Goal: Information Seeking & Learning: Check status

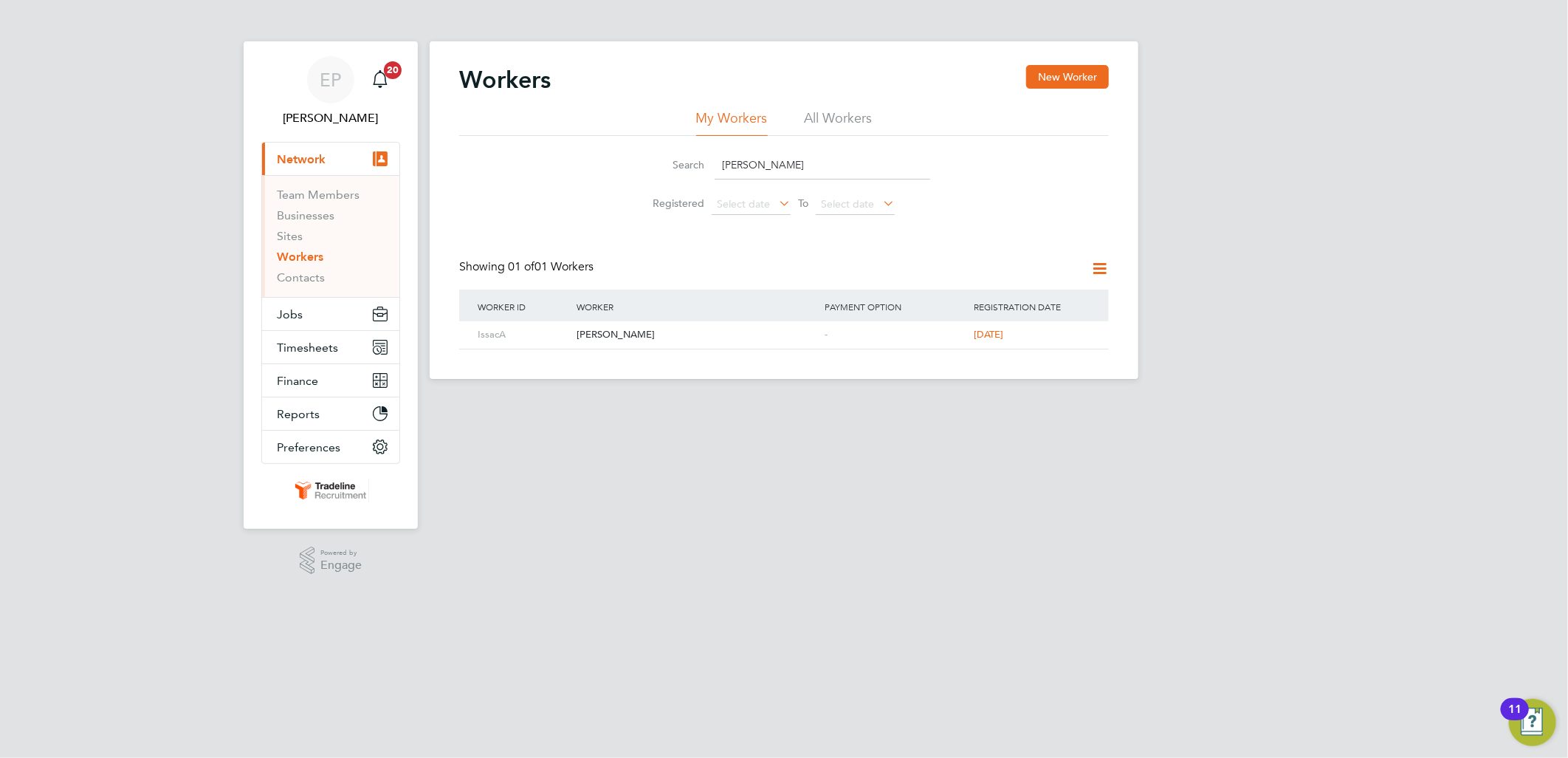
drag, startPoint x: 692, startPoint y: 158, endPoint x: 632, endPoint y: 154, distance: 60.1
click at [632, 154] on li "Search [PERSON_NAME]" at bounding box center [784, 165] width 329 height 44
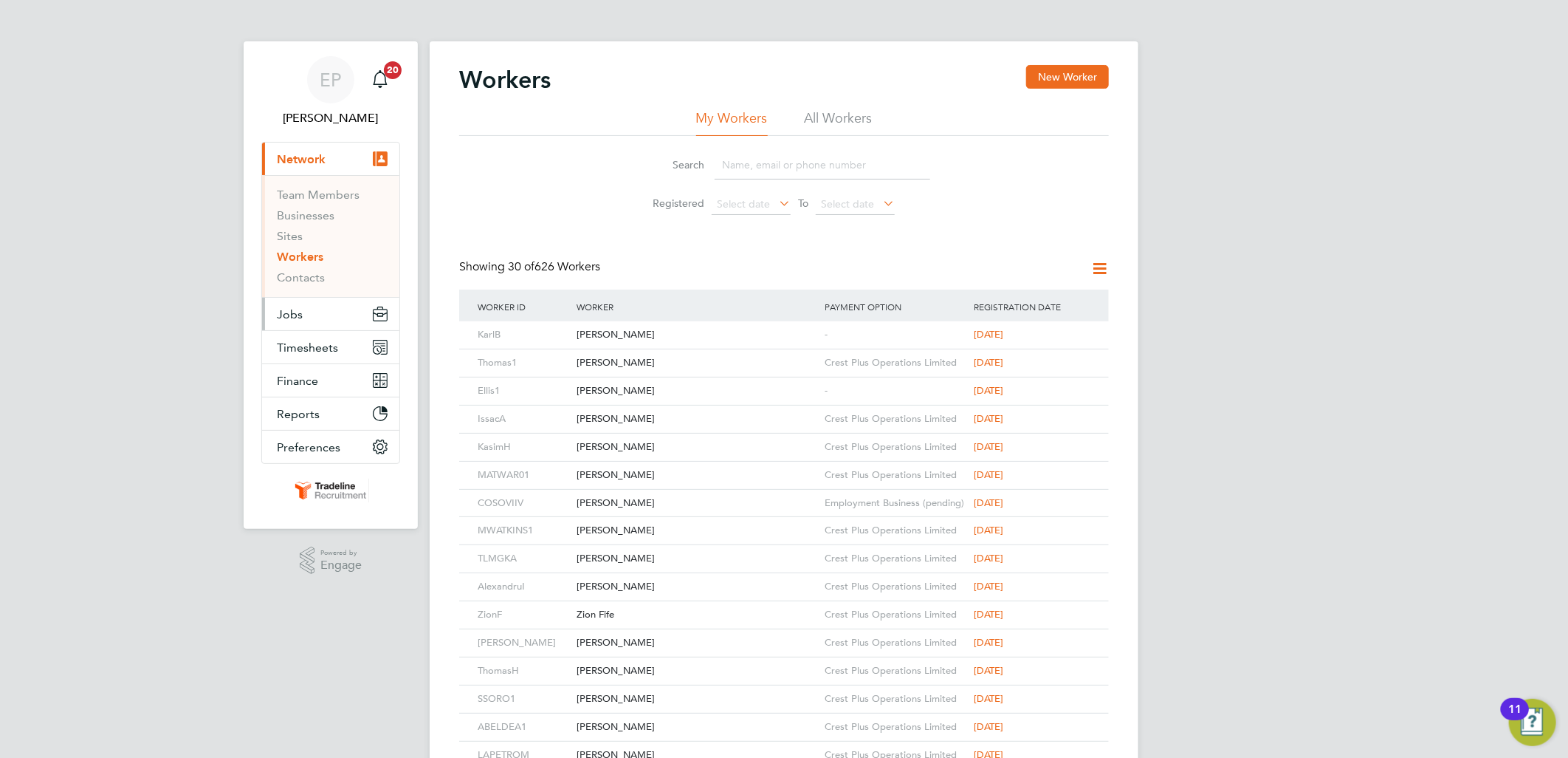
click at [327, 304] on button "Jobs" at bounding box center [331, 313] width 137 height 33
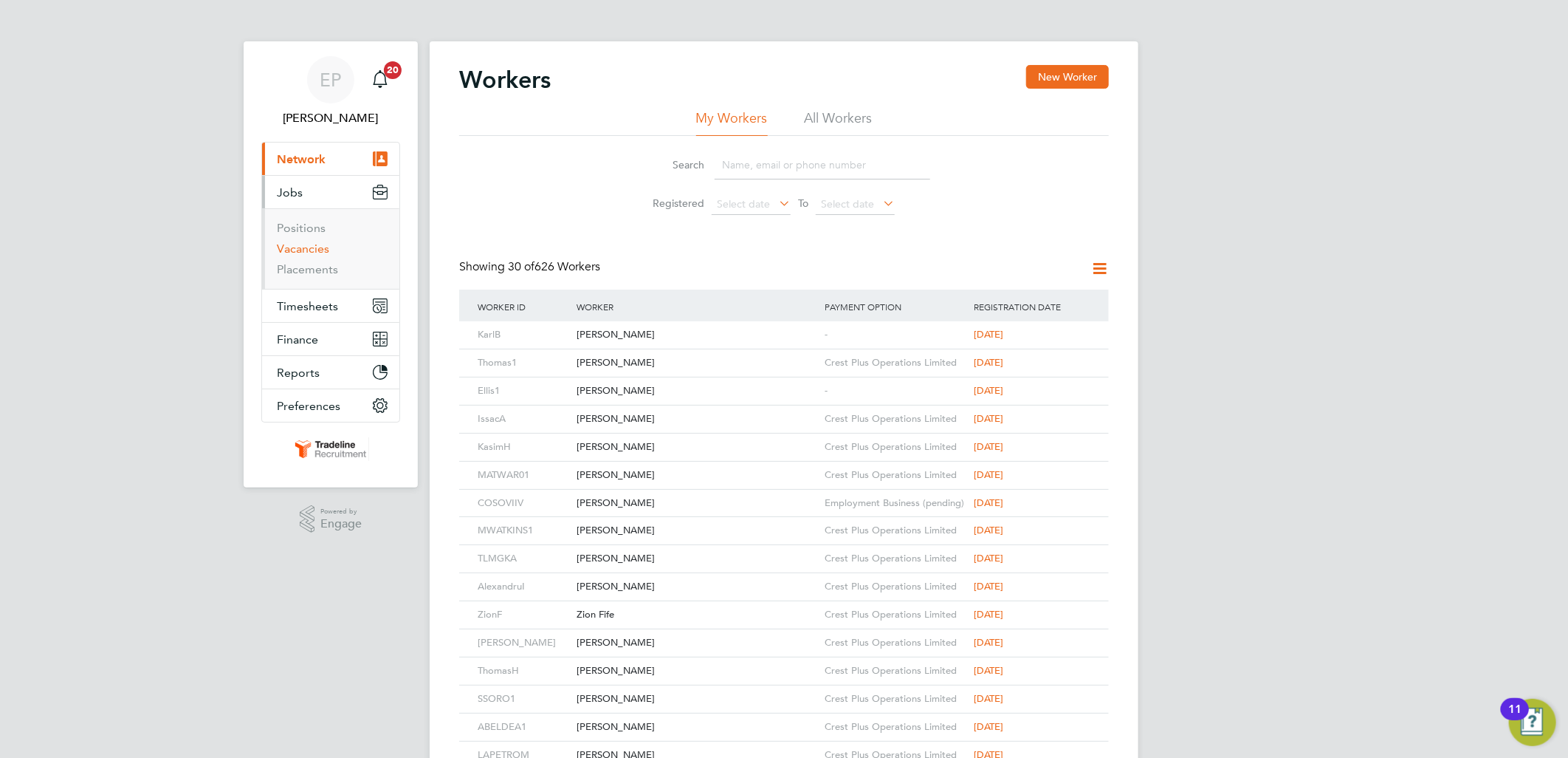
click at [306, 242] on link "Vacancies" at bounding box center [304, 249] width 53 height 14
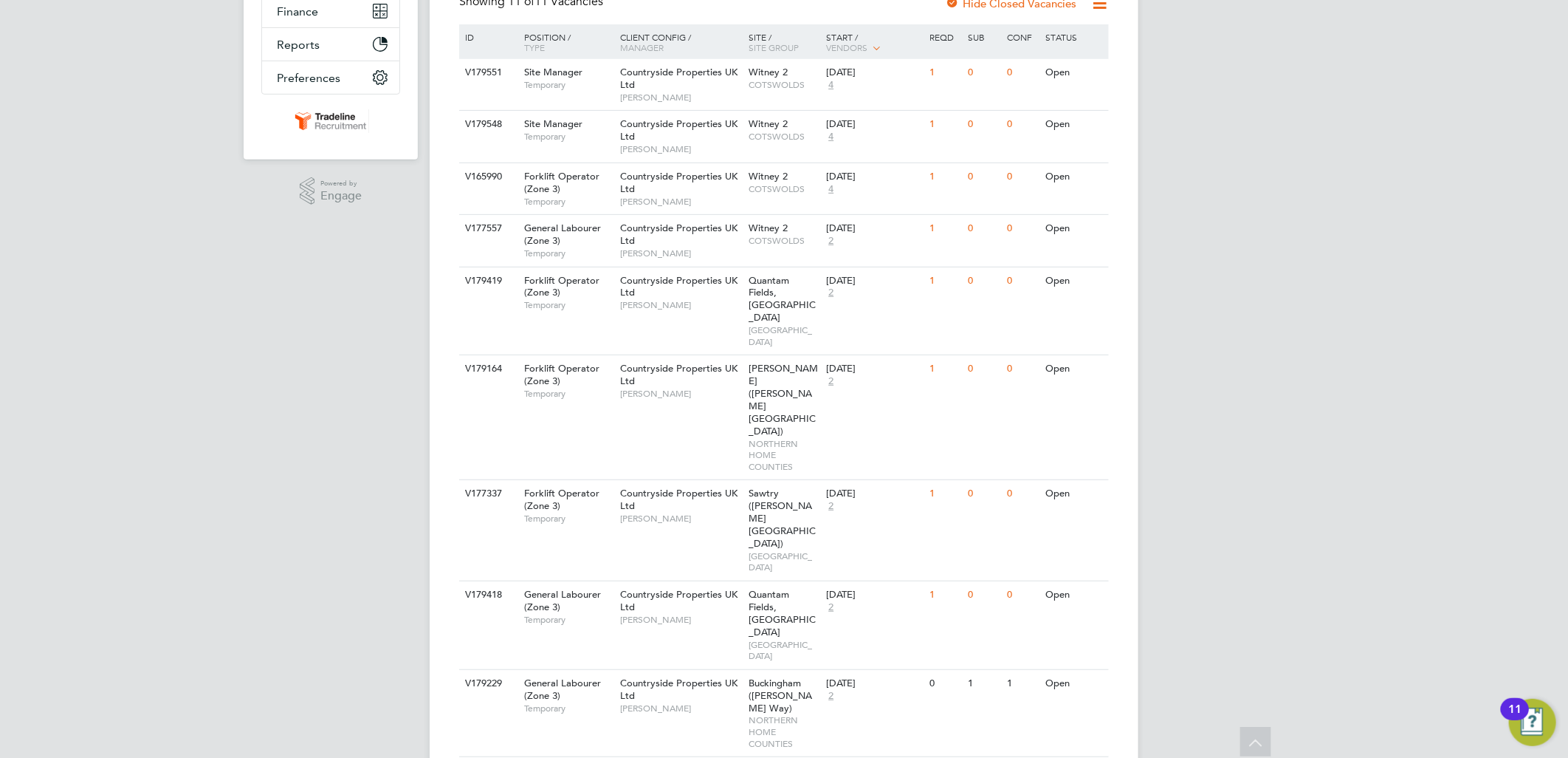
scroll to position [350, 0]
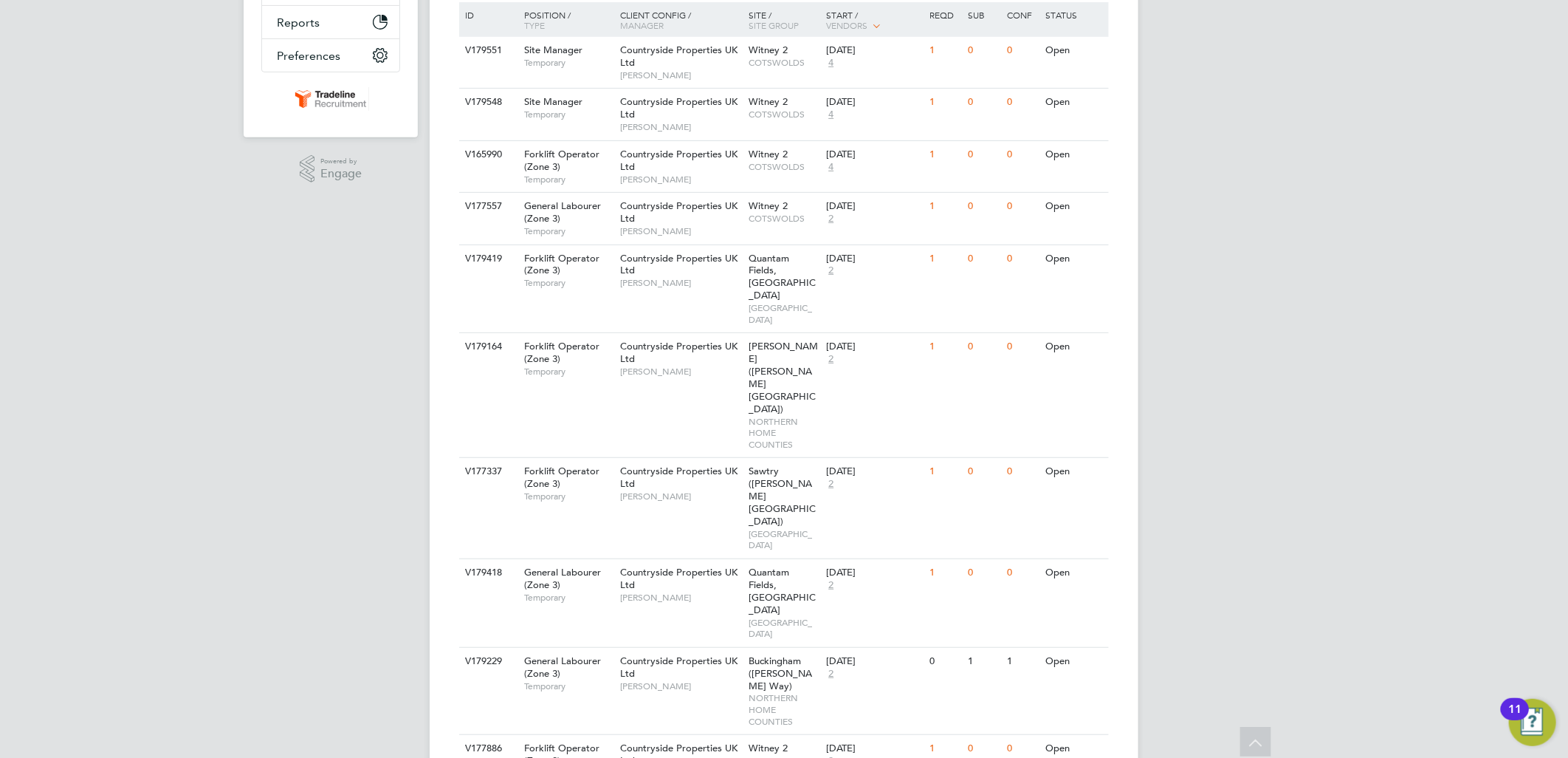
click at [1196, 274] on div "EP [PERSON_NAME] Page Notifications 20 Applications: Network Team Members Busin…" at bounding box center [784, 277] width 1568 height 1255
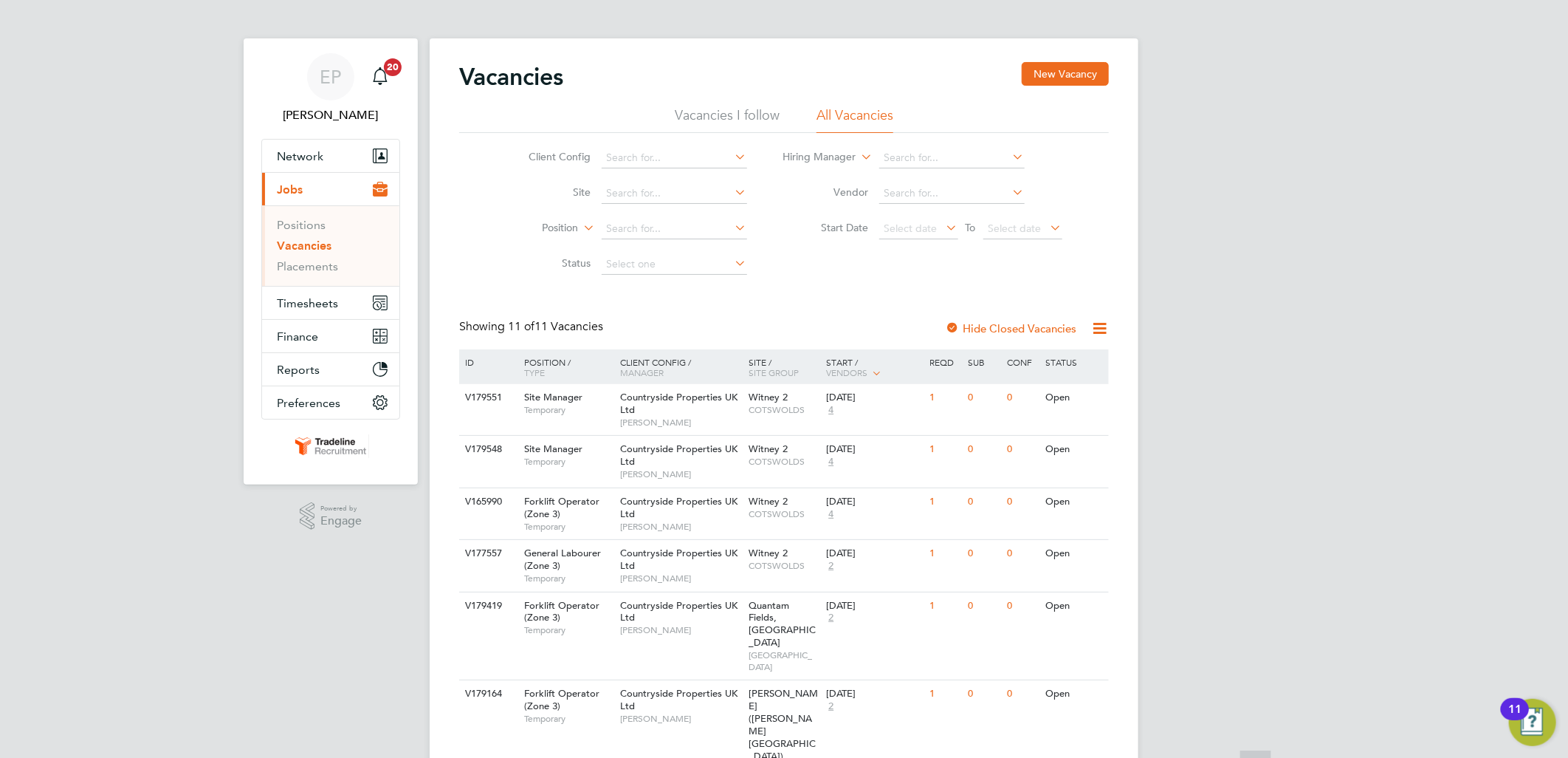
scroll to position [0, 0]
click at [333, 264] on link "Placements" at bounding box center [308, 269] width 61 height 14
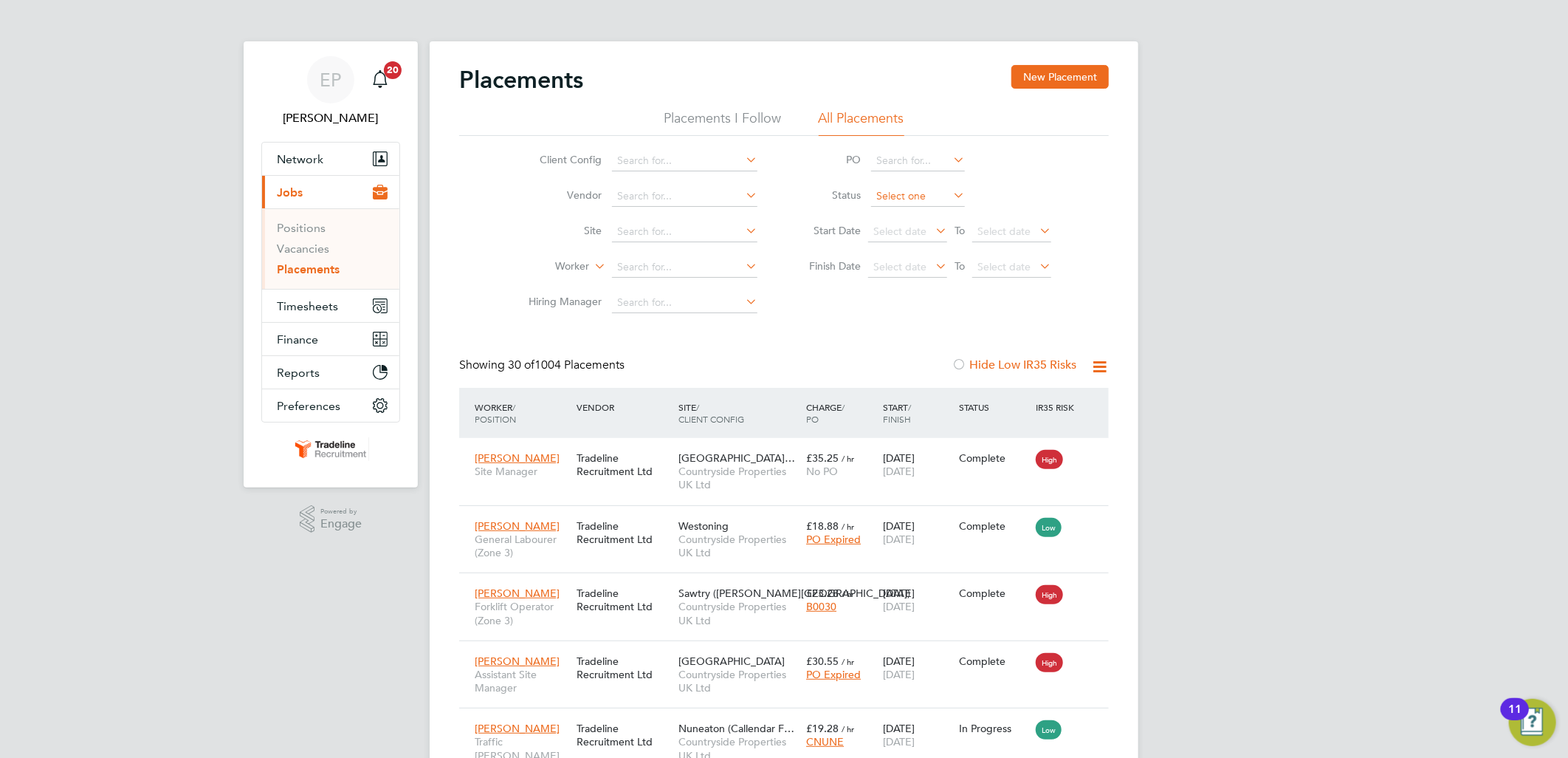
click at [899, 194] on input at bounding box center [919, 197] width 94 height 21
click at [899, 249] on li "Pending" at bounding box center [919, 255] width 96 height 19
type input "Pending"
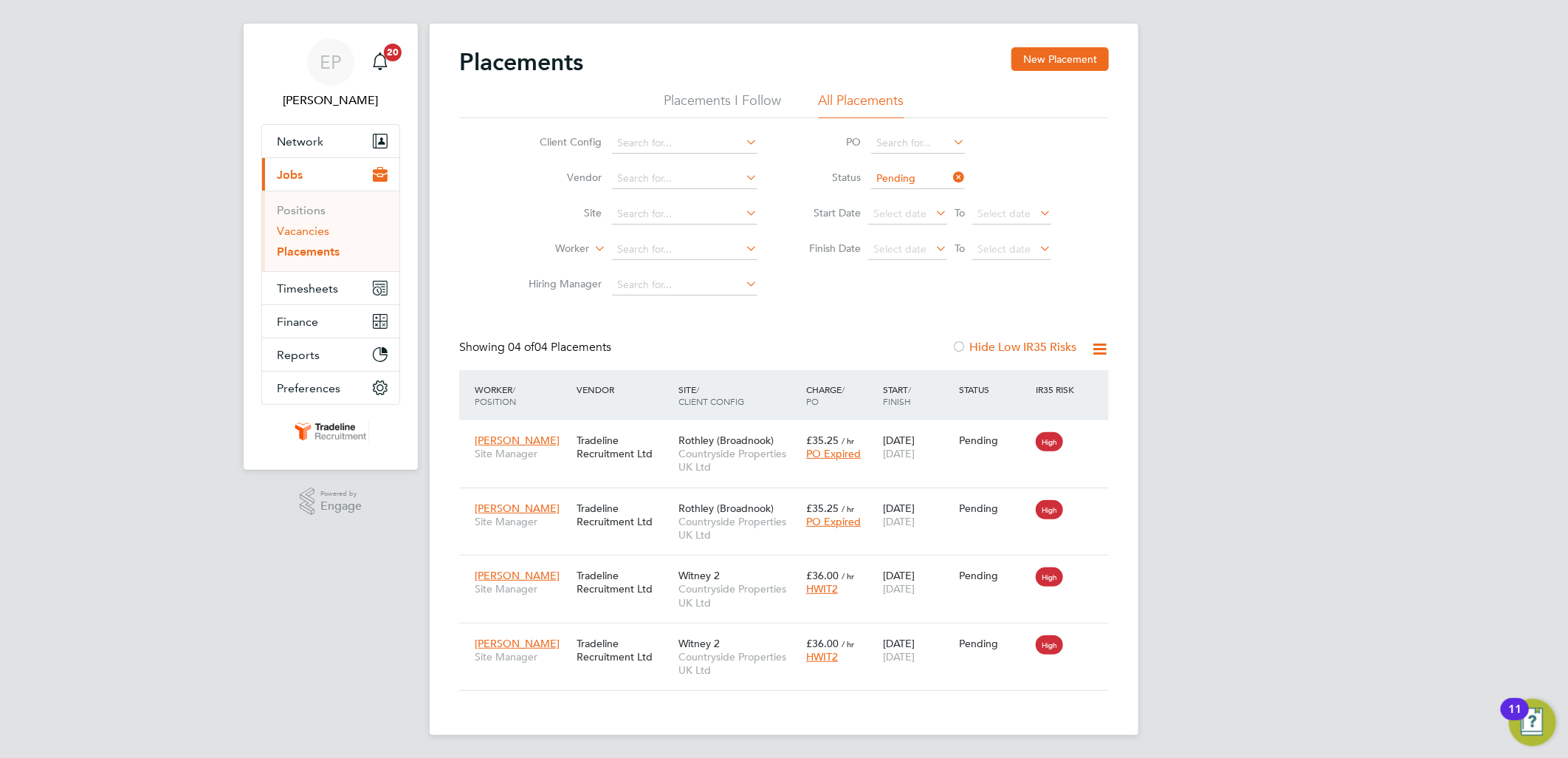
click at [323, 238] on link "Vacancies" at bounding box center [304, 231] width 53 height 14
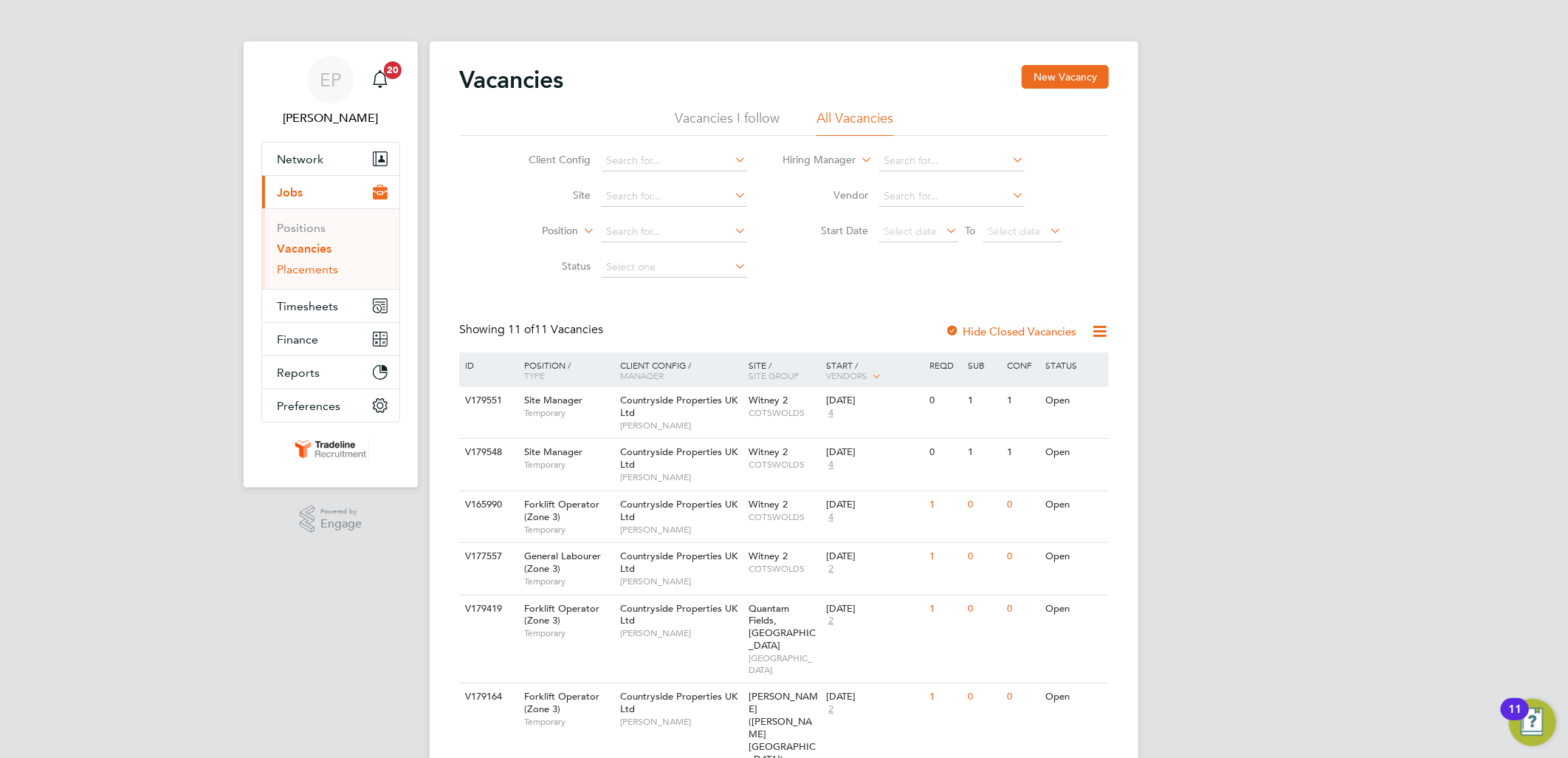
click at [331, 275] on link "Placements" at bounding box center [308, 269] width 61 height 14
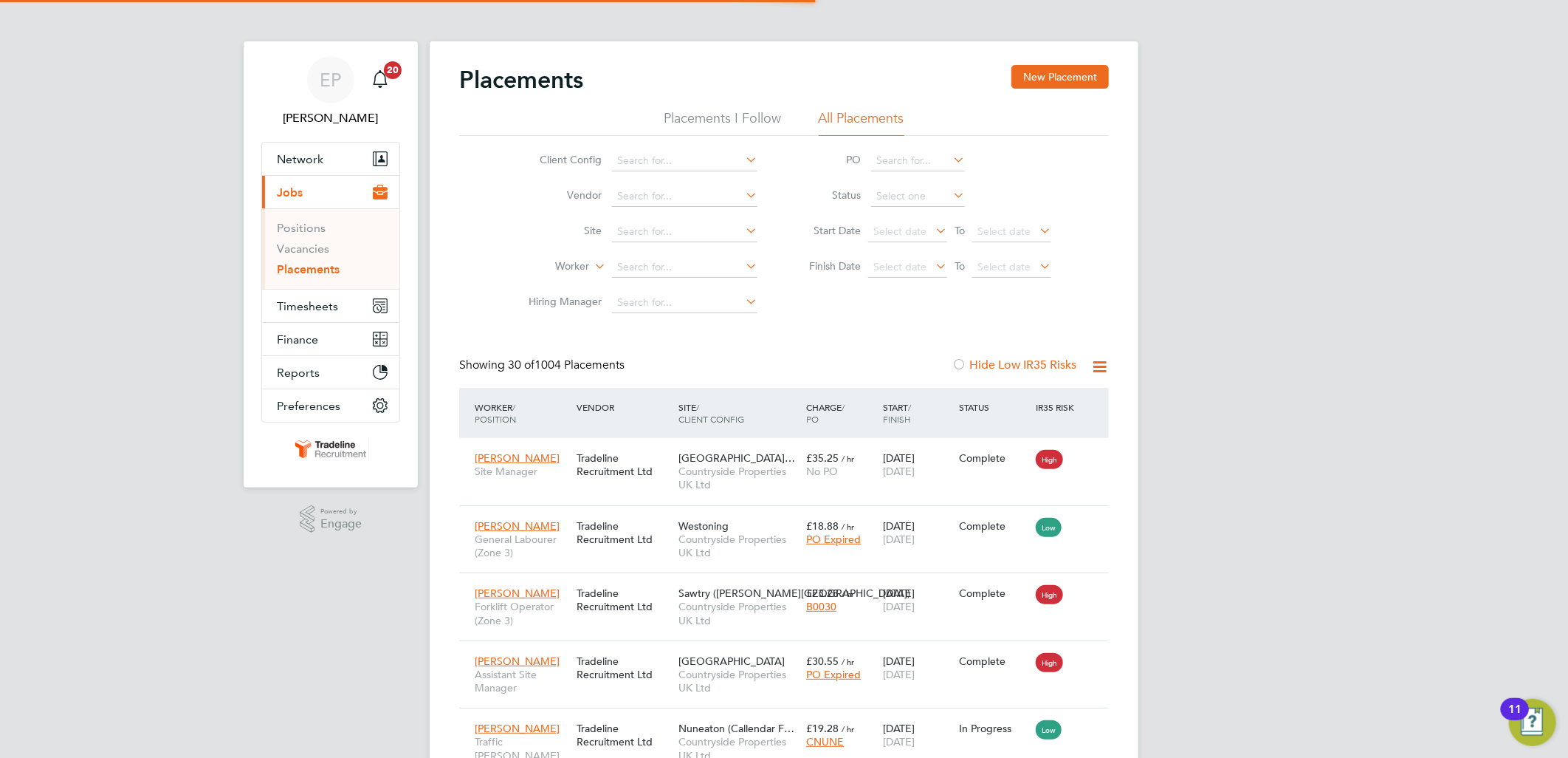
scroll to position [15, 69]
click at [663, 264] on input at bounding box center [684, 268] width 146 height 21
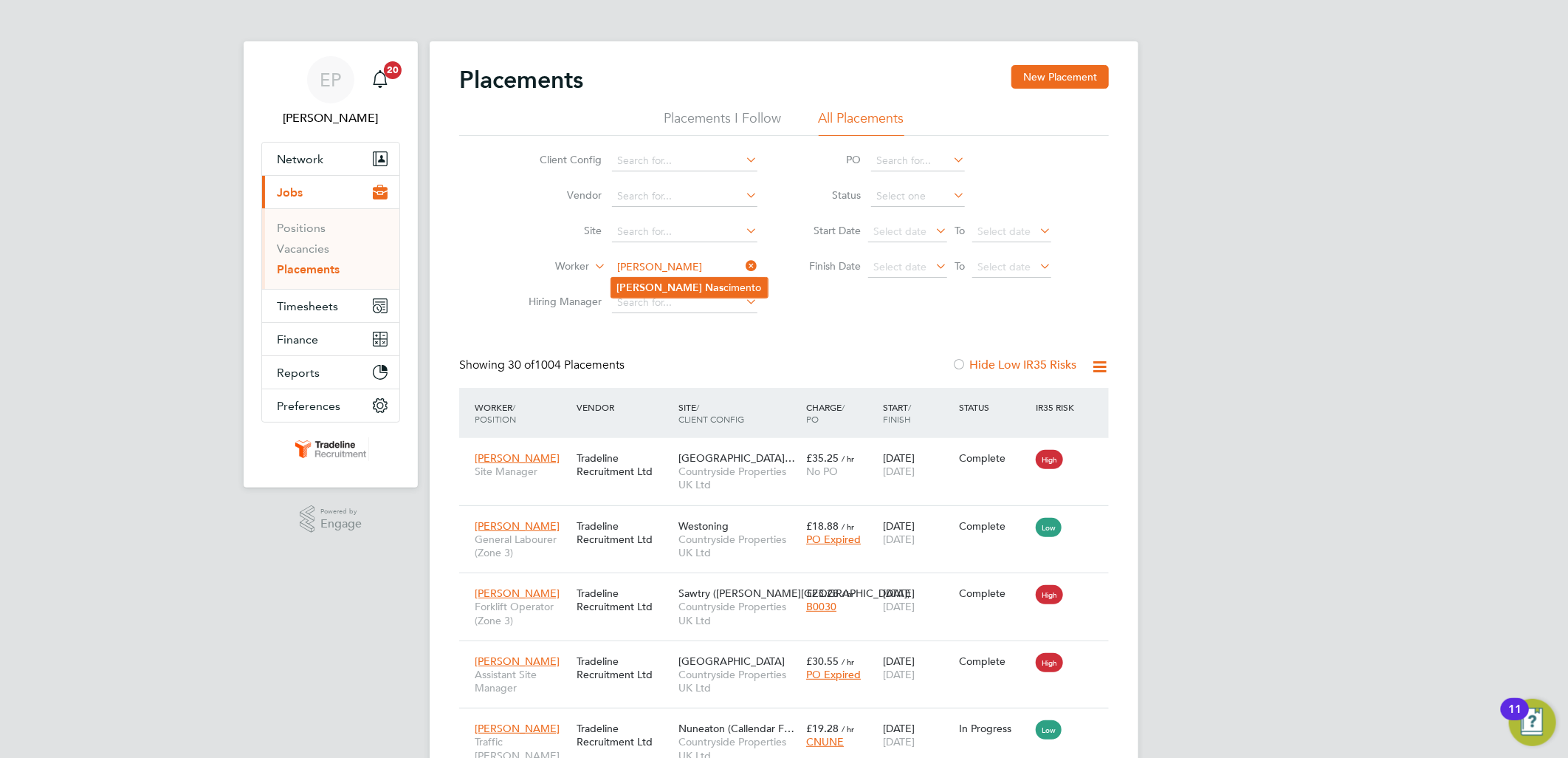
click at [676, 289] on li "[PERSON_NAME] cimento" at bounding box center [689, 287] width 156 height 20
type input "[PERSON_NAME]"
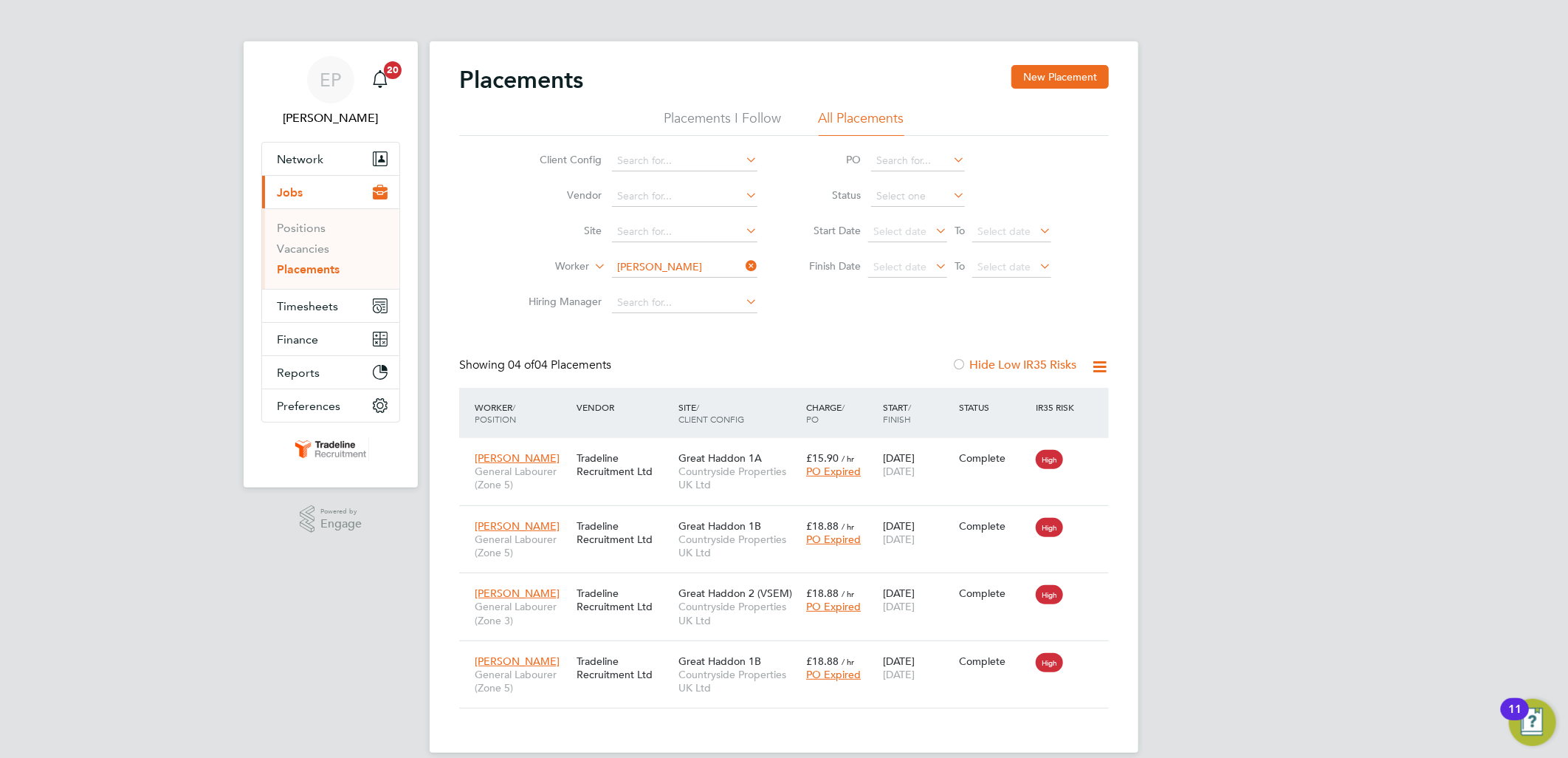
click at [743, 259] on icon at bounding box center [743, 266] width 0 height 21
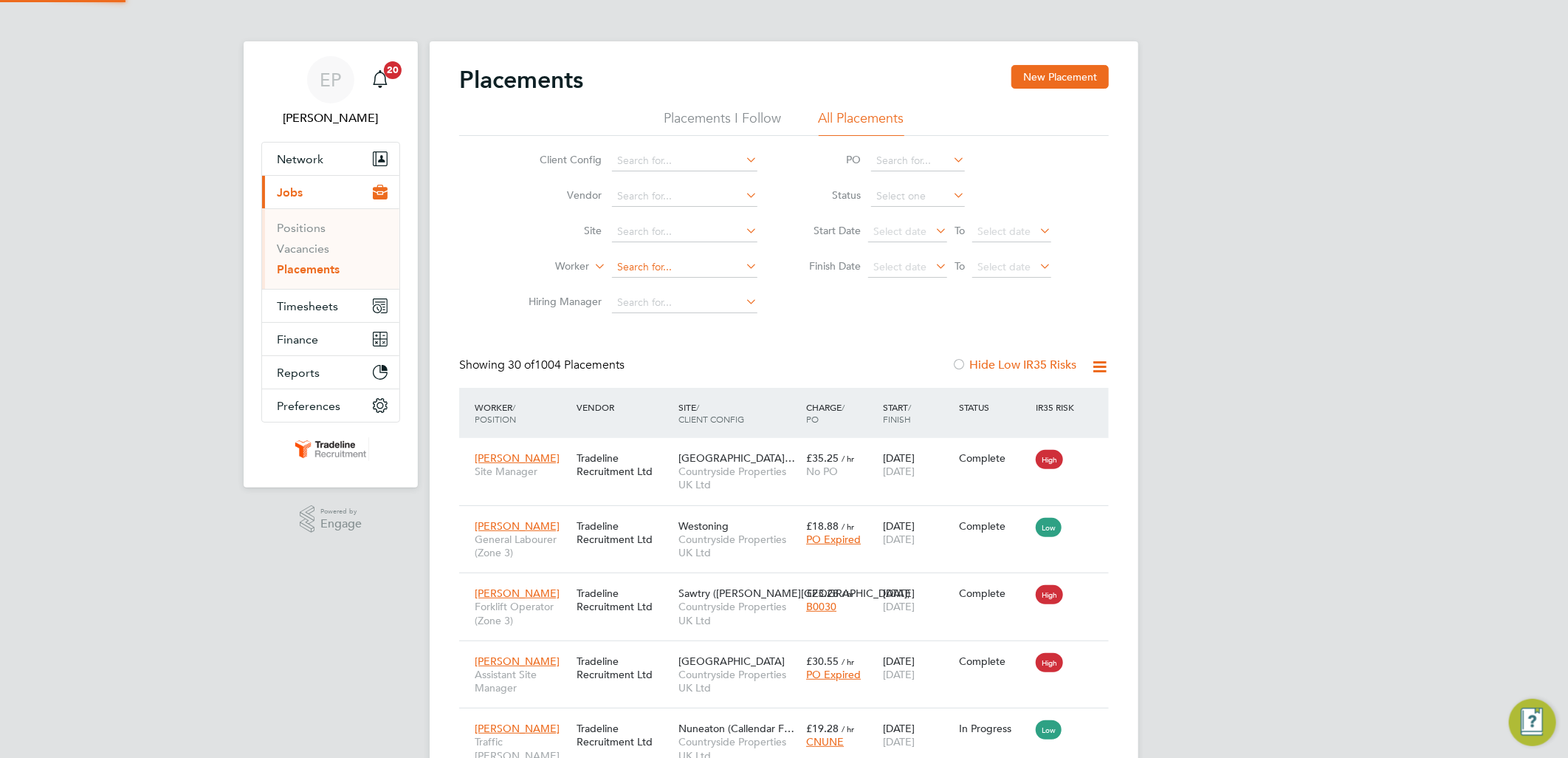
click at [683, 265] on input at bounding box center [684, 268] width 146 height 21
type input "kar"
click at [743, 261] on icon at bounding box center [743, 266] width 0 height 21
click at [659, 269] on input at bounding box center [684, 268] width 146 height 21
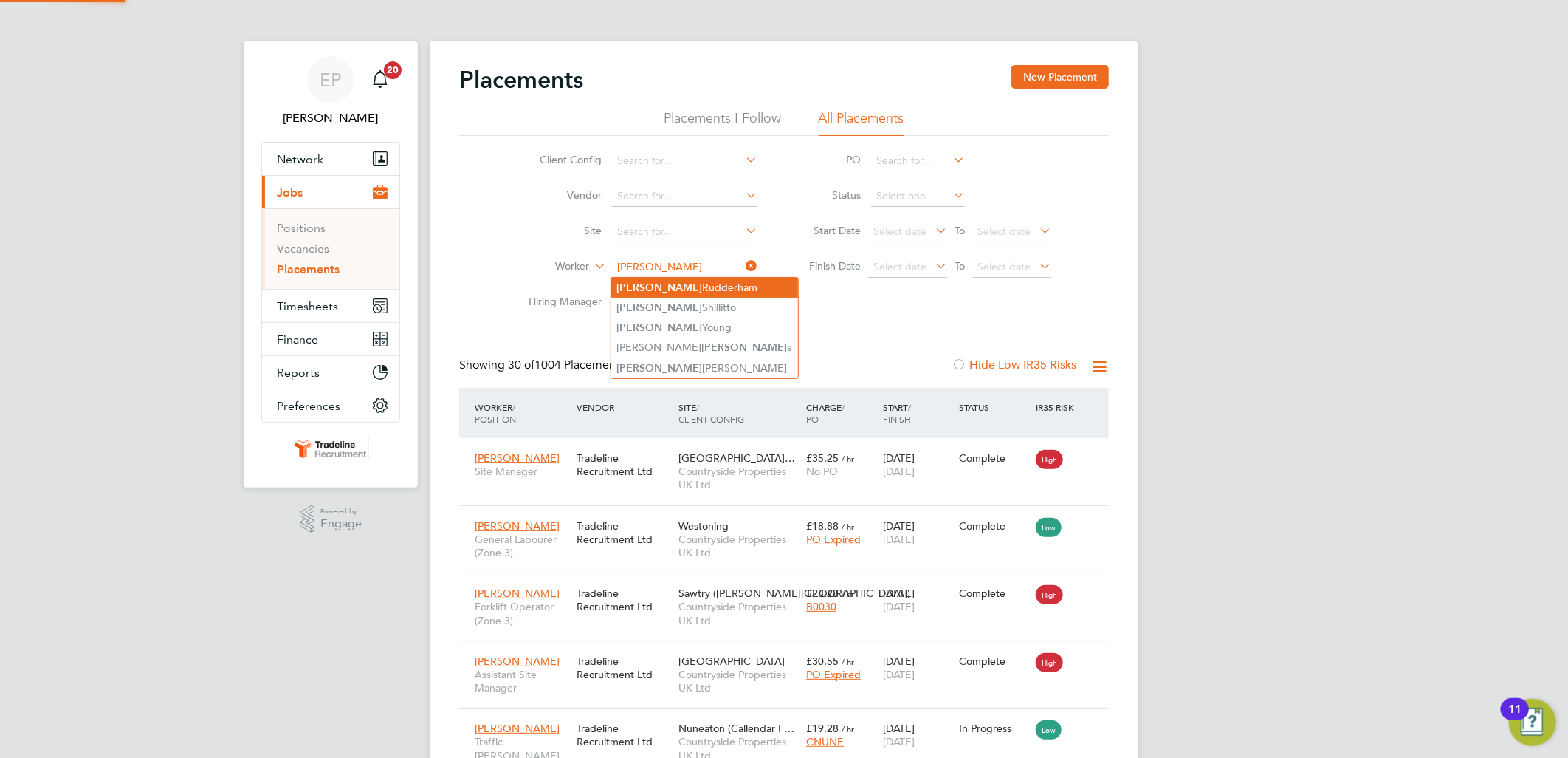
click at [718, 281] on li "[PERSON_NAME]" at bounding box center [704, 287] width 186 height 20
type input "[PERSON_NAME]"
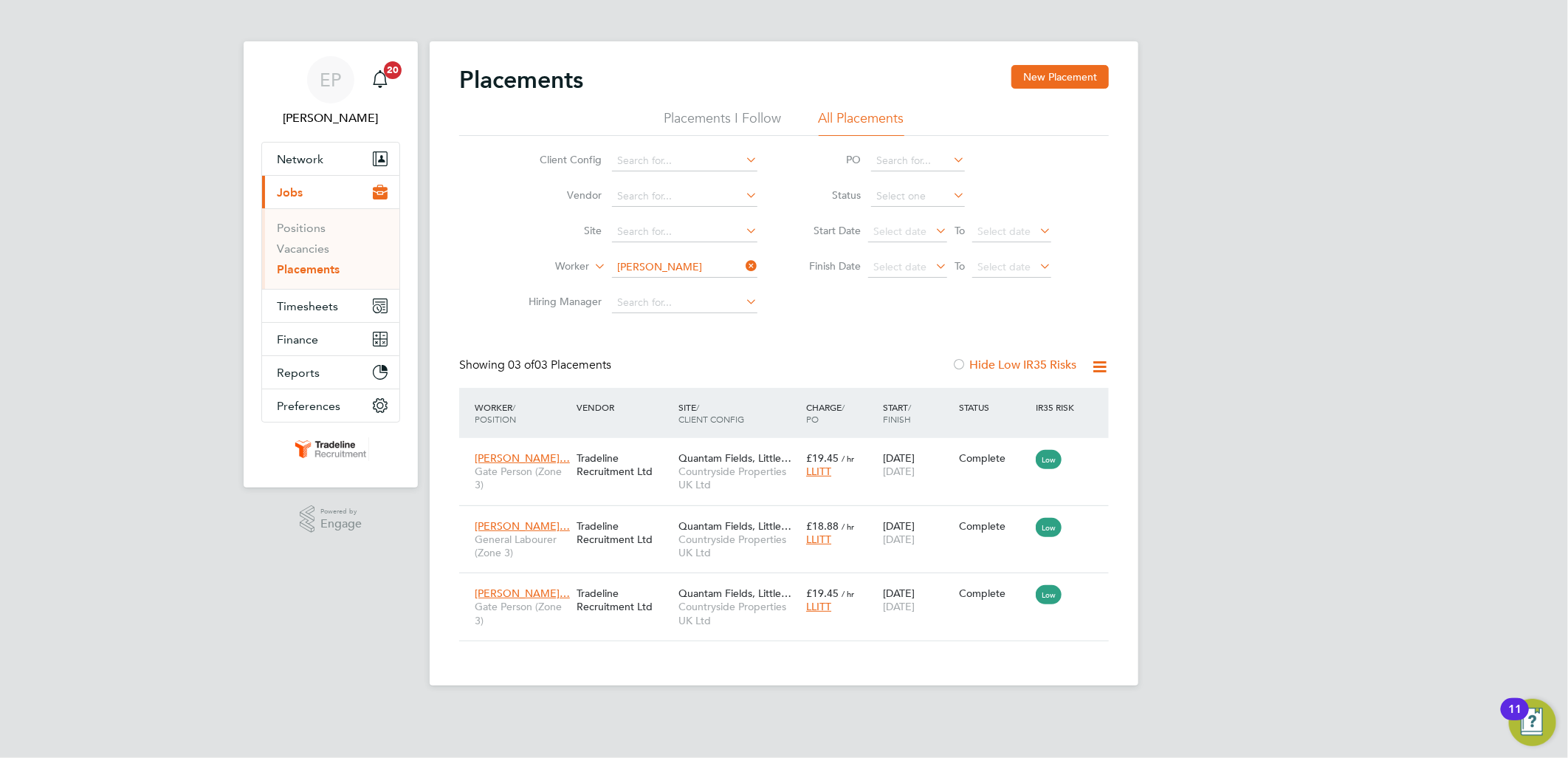
click at [743, 267] on icon at bounding box center [743, 266] width 0 height 21
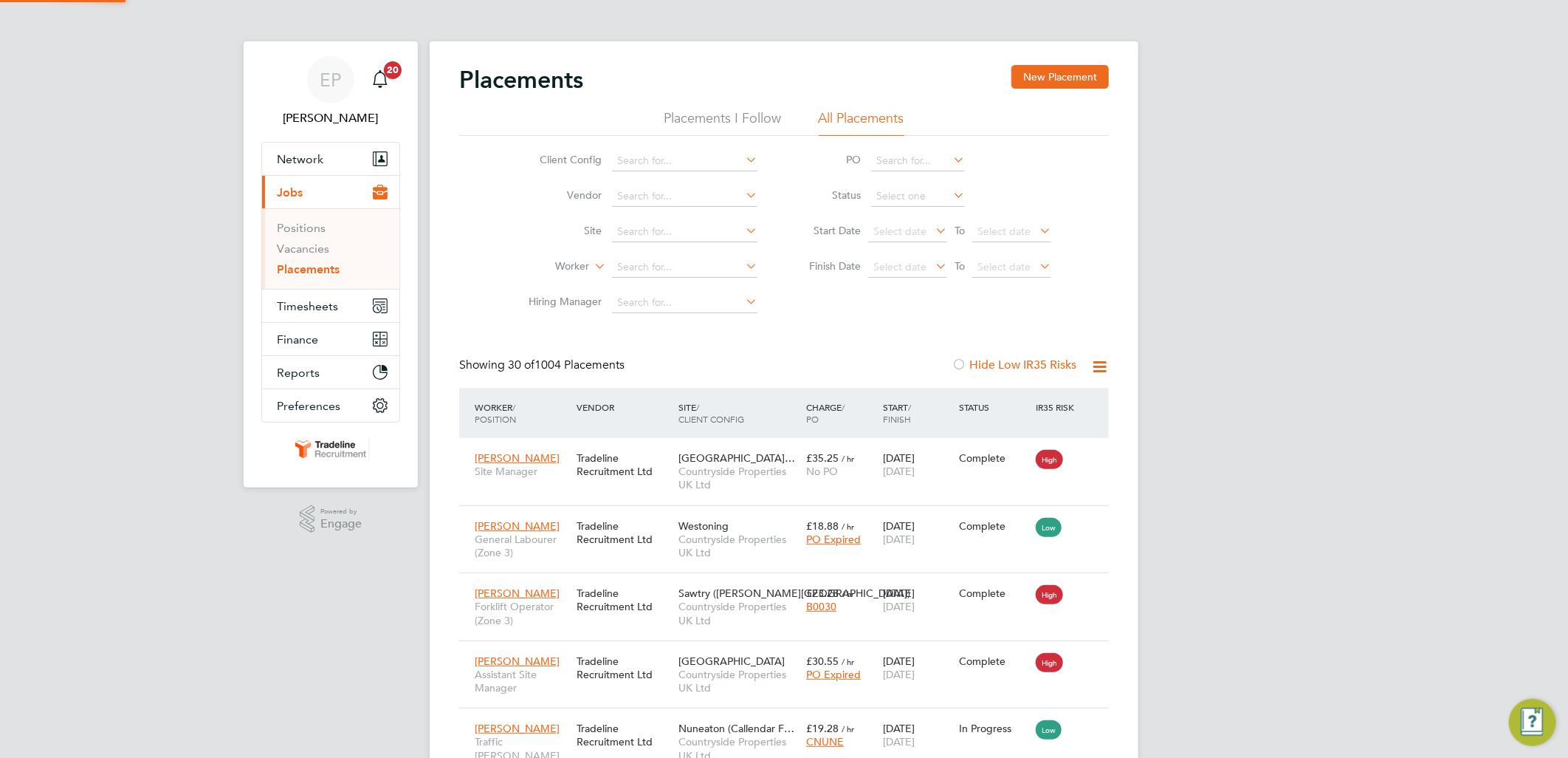
scroll to position [15, 69]
click at [661, 276] on input at bounding box center [684, 268] width 146 height 21
type input "a"
click at [680, 288] on li "Nicho las [PERSON_NAME]" at bounding box center [684, 287] width 147 height 20
type input "[PERSON_NAME]"
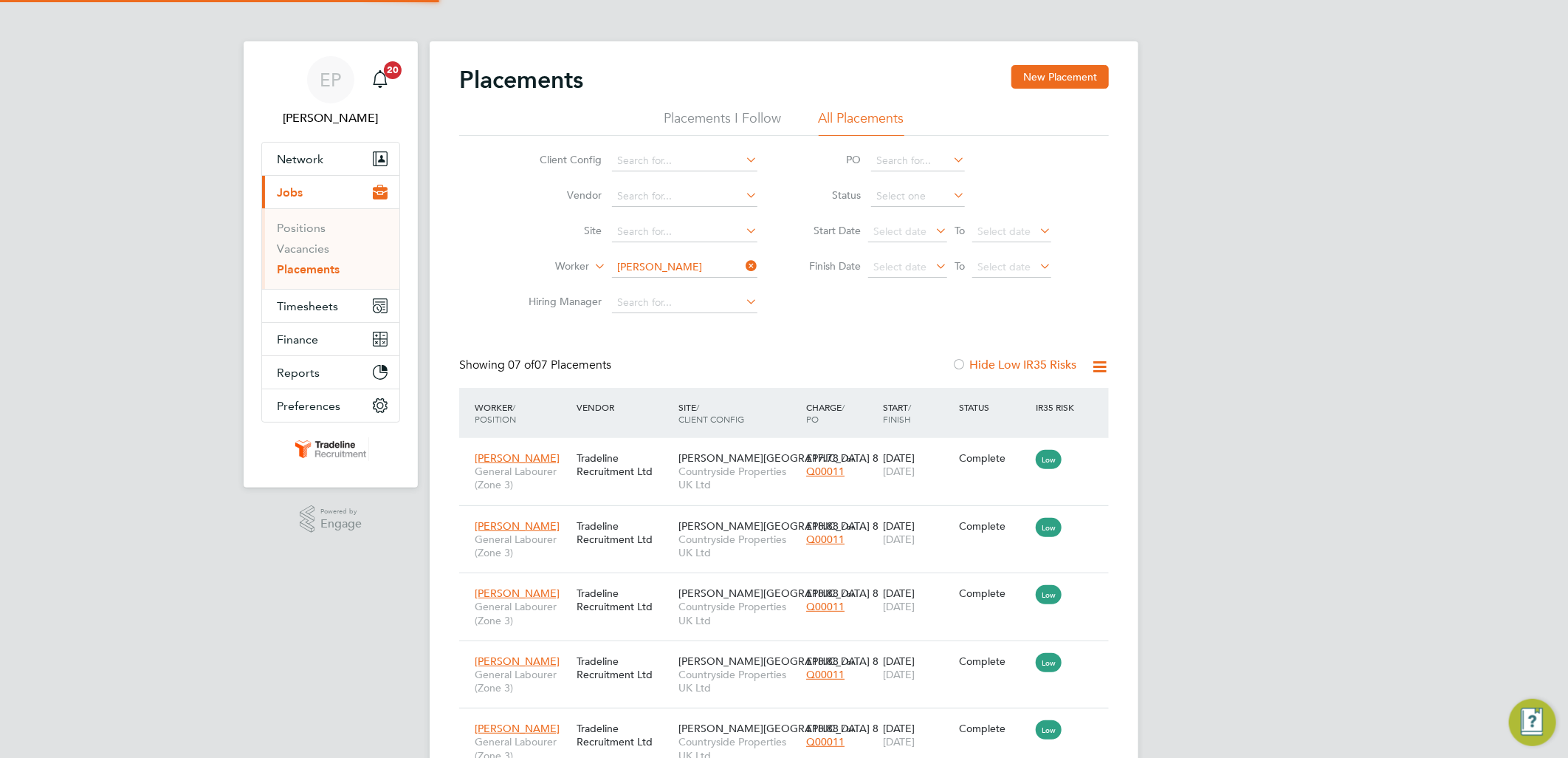
scroll to position [56, 128]
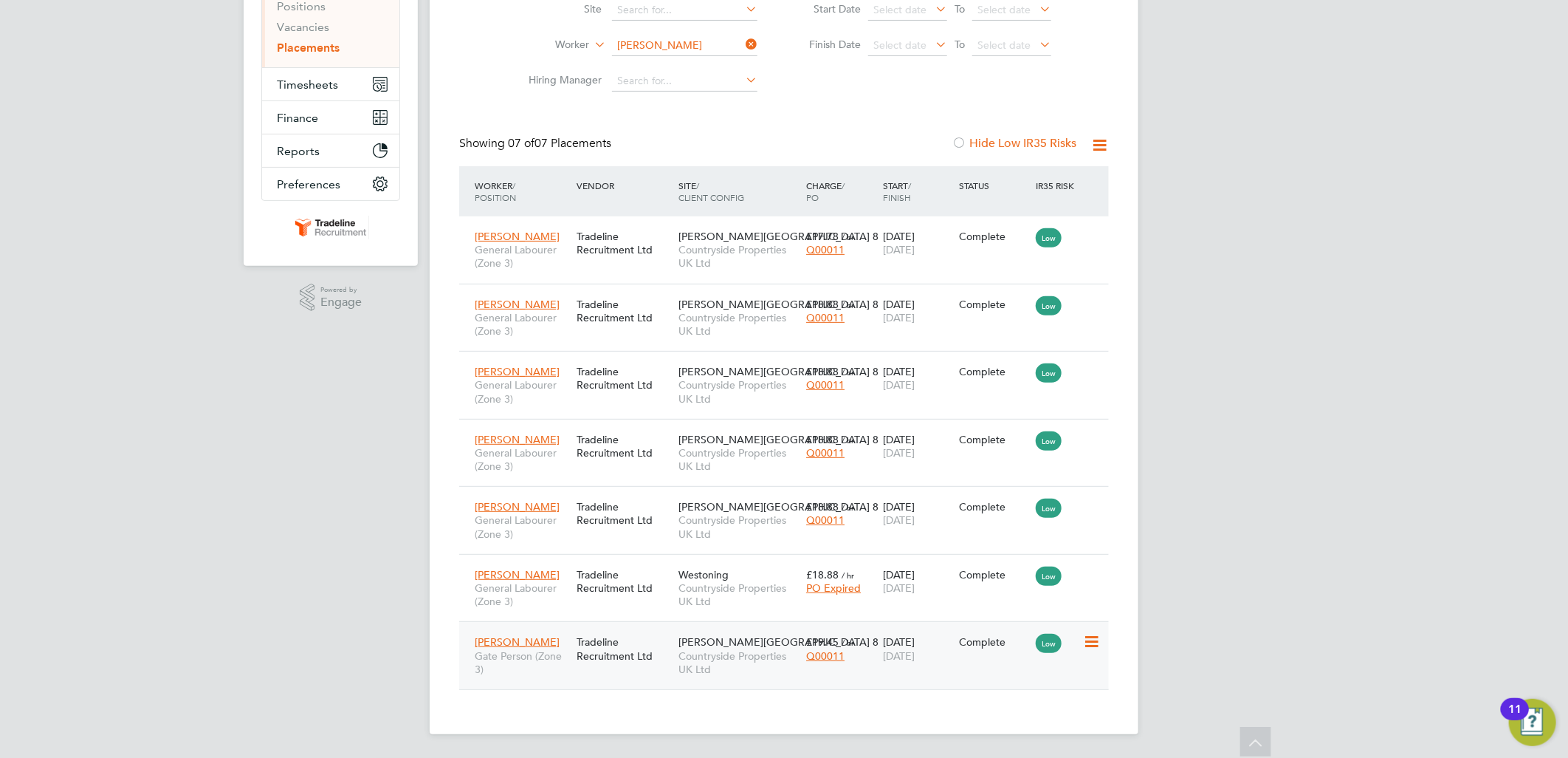
click at [897, 658] on span "[DATE]" at bounding box center [899, 656] width 32 height 14
drag, startPoint x: 176, startPoint y: 199, endPoint x: 195, endPoint y: 166, distance: 38.1
click at [176, 199] on div "EP [PERSON_NAME] Page Notifications 20 Applications: Network Team Members Busin…" at bounding box center [784, 268] width 1568 height 980
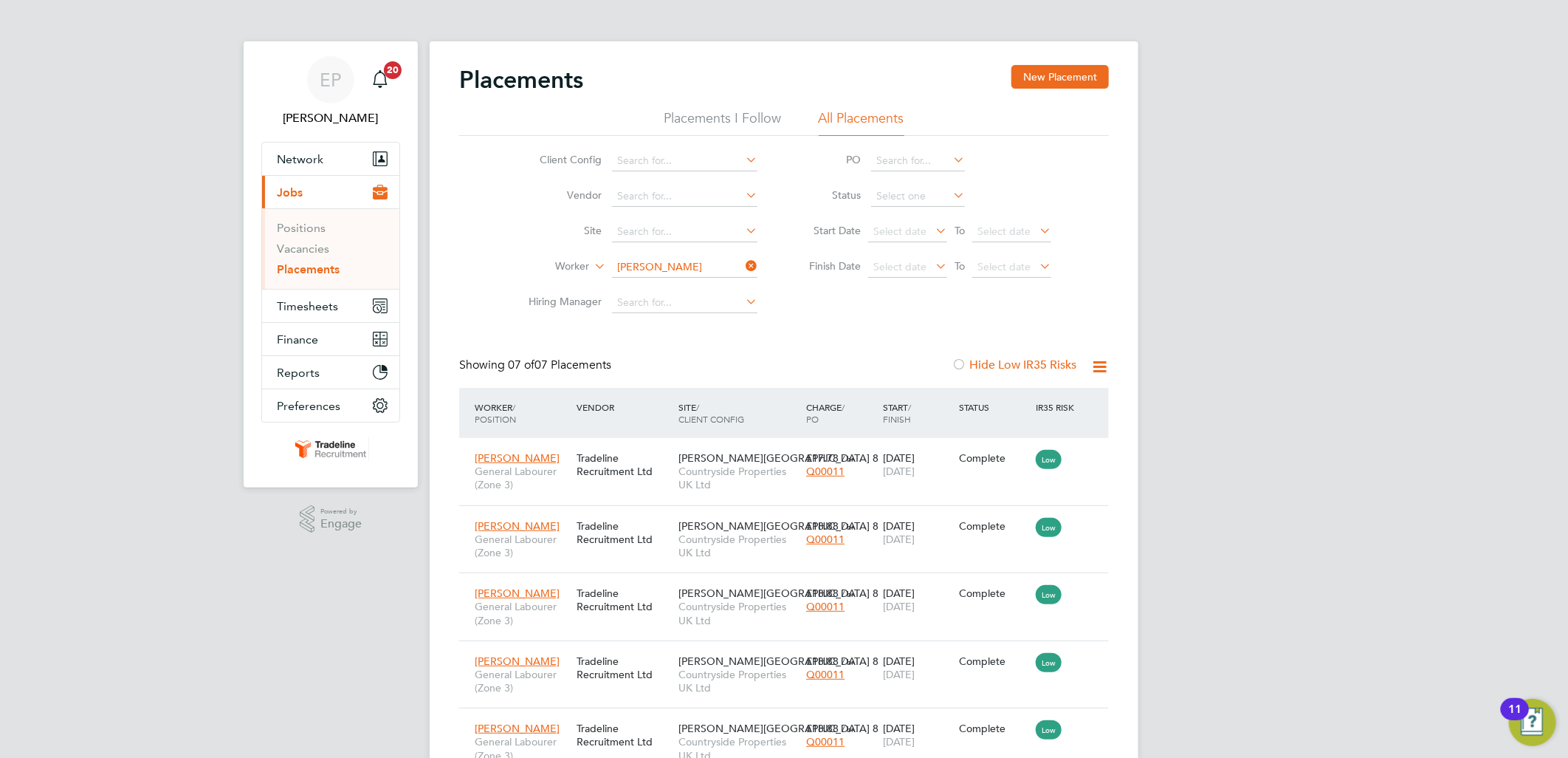
click at [743, 259] on icon at bounding box center [743, 266] width 0 height 21
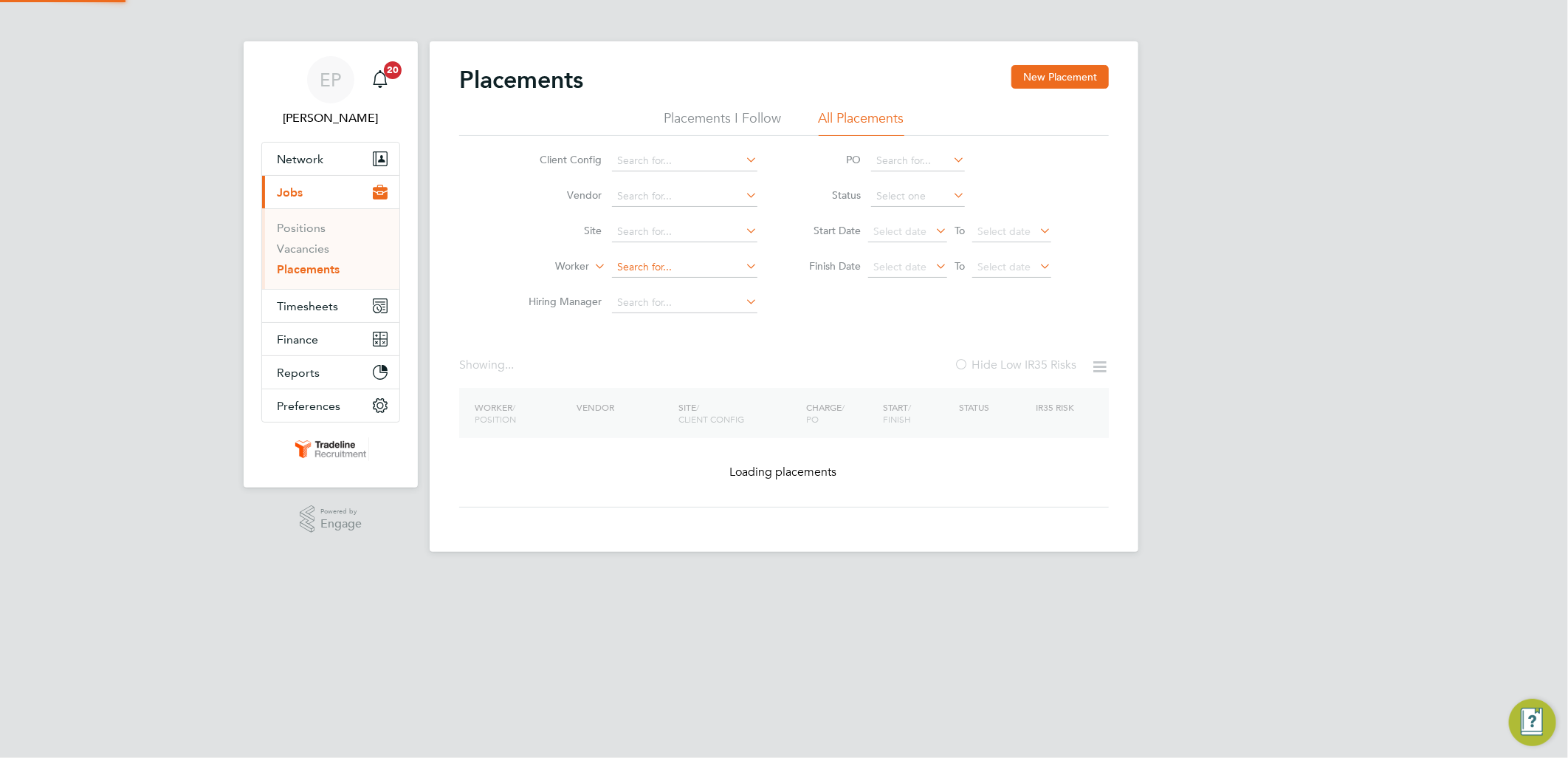
click at [684, 269] on input at bounding box center [684, 268] width 146 height 21
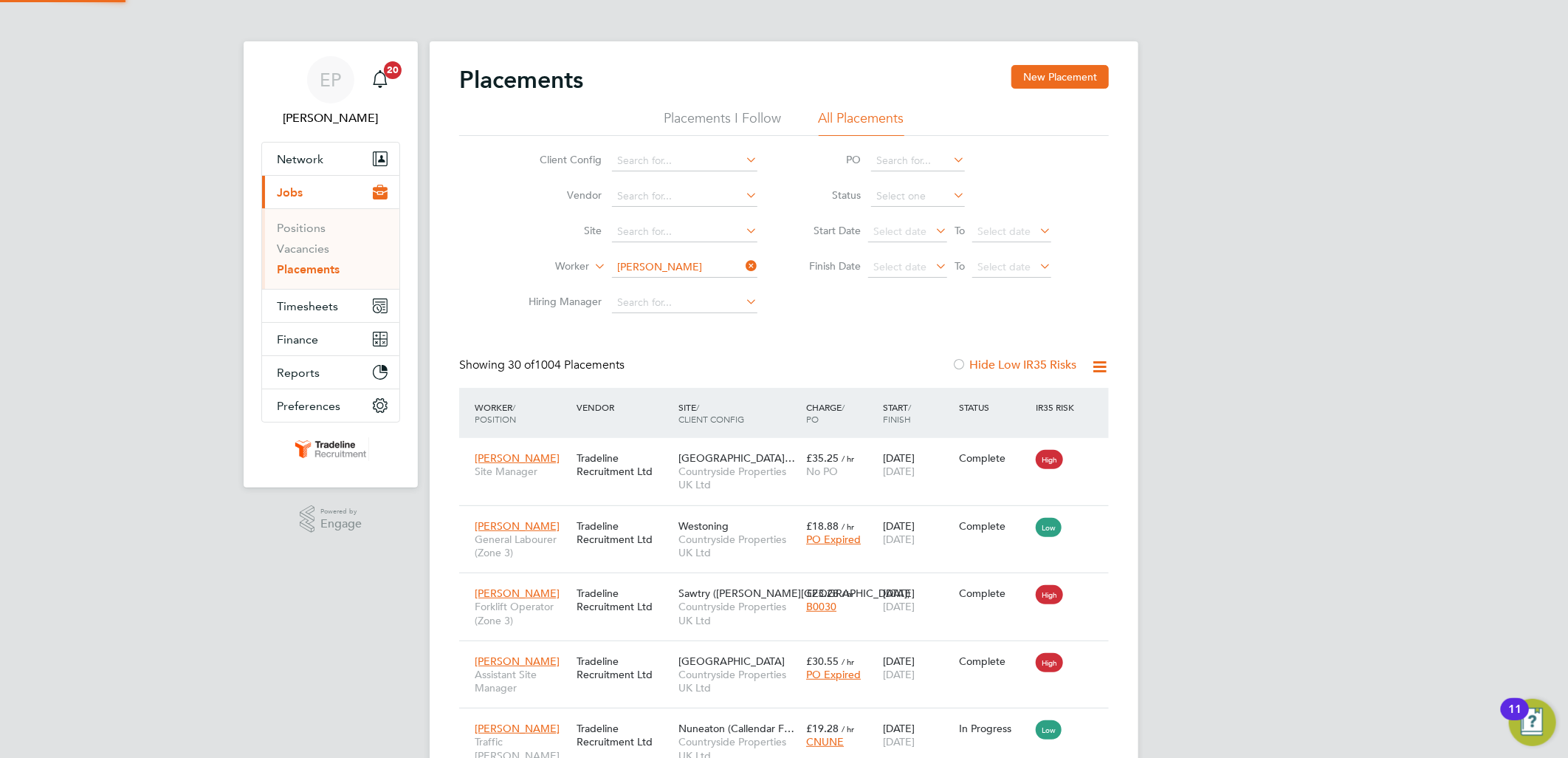
click at [696, 293] on li "[PERSON_NAME]" at bounding box center [707, 287] width 191 height 20
type input "[PERSON_NAME]"
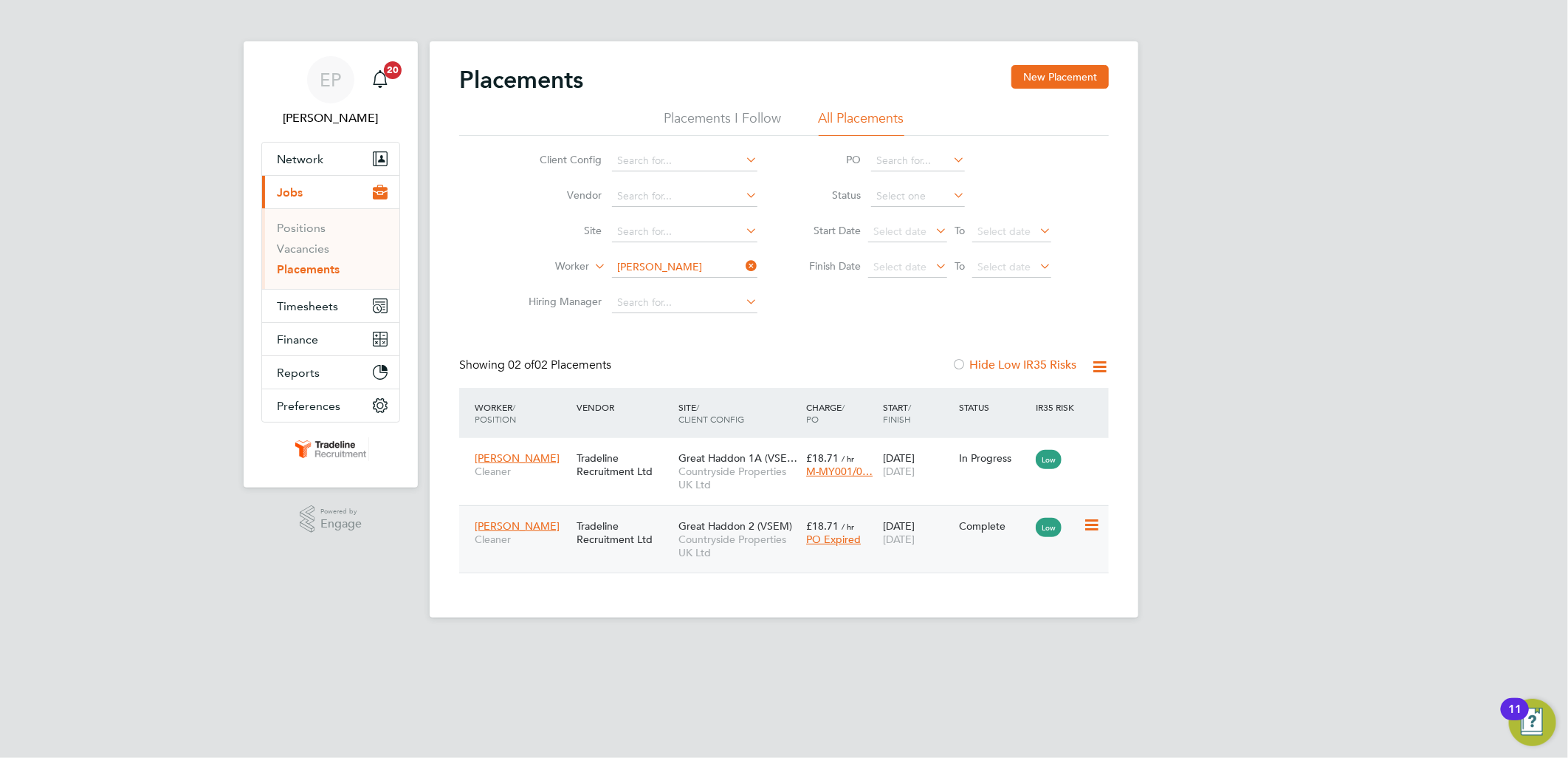
click at [906, 535] on span "[DATE]" at bounding box center [899, 539] width 32 height 14
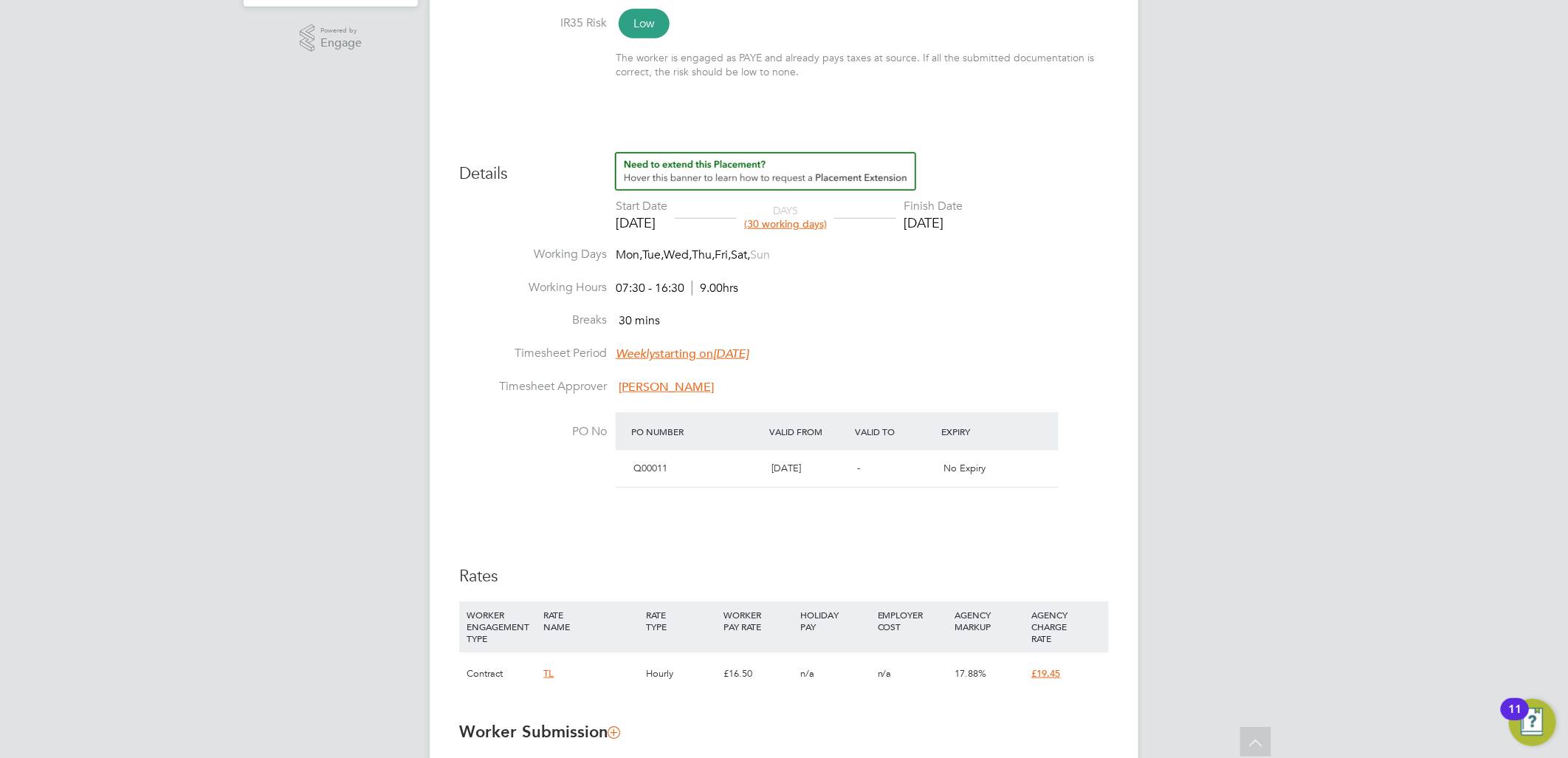
scroll to position [492, 0]
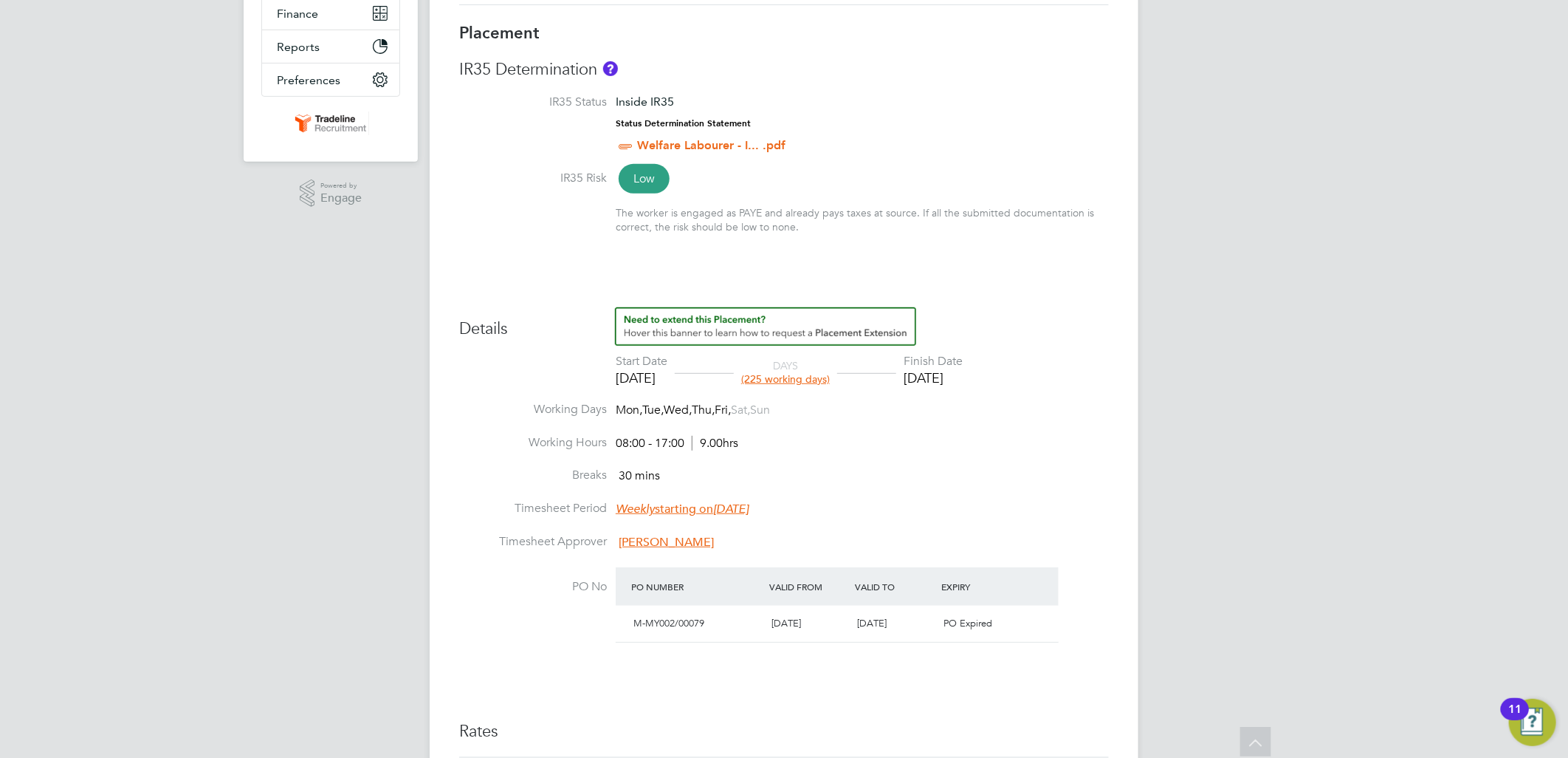
scroll to position [328, 0]
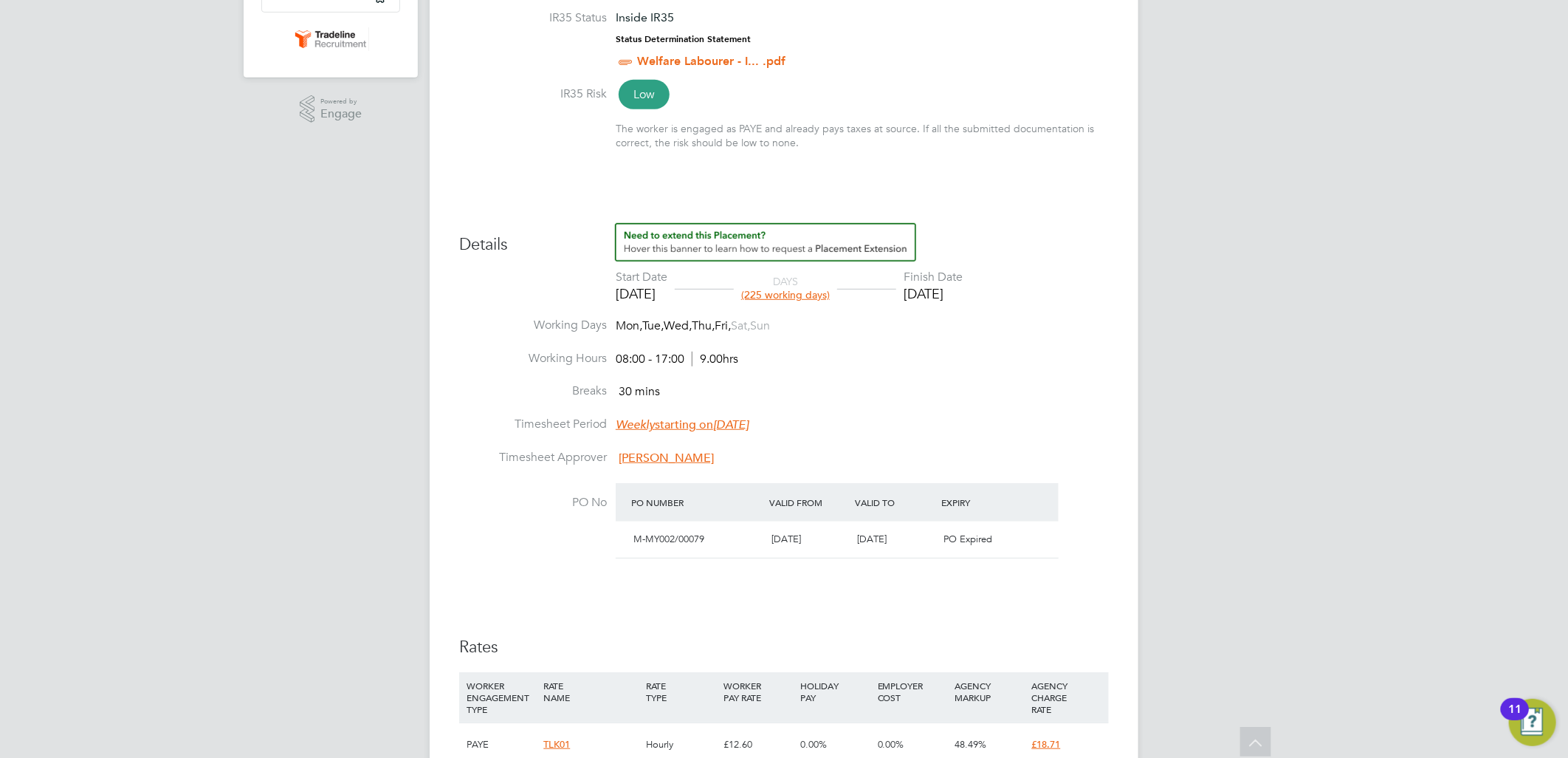
click at [1021, 299] on li "Start Date 21 Oct 2024 DAYS (225 working days) Finish Date 31 Aug 2025" at bounding box center [784, 293] width 650 height 48
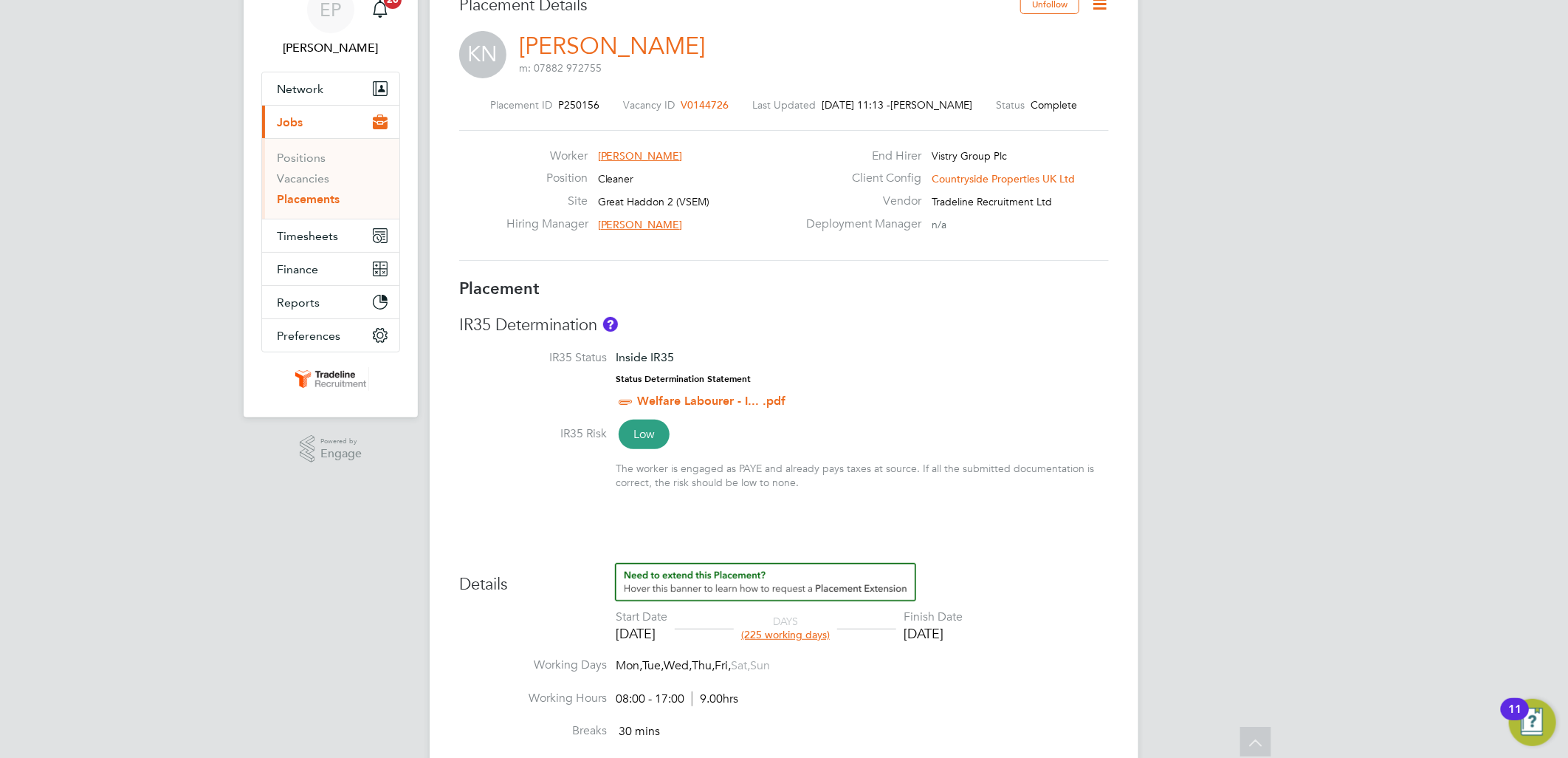
scroll to position [0, 0]
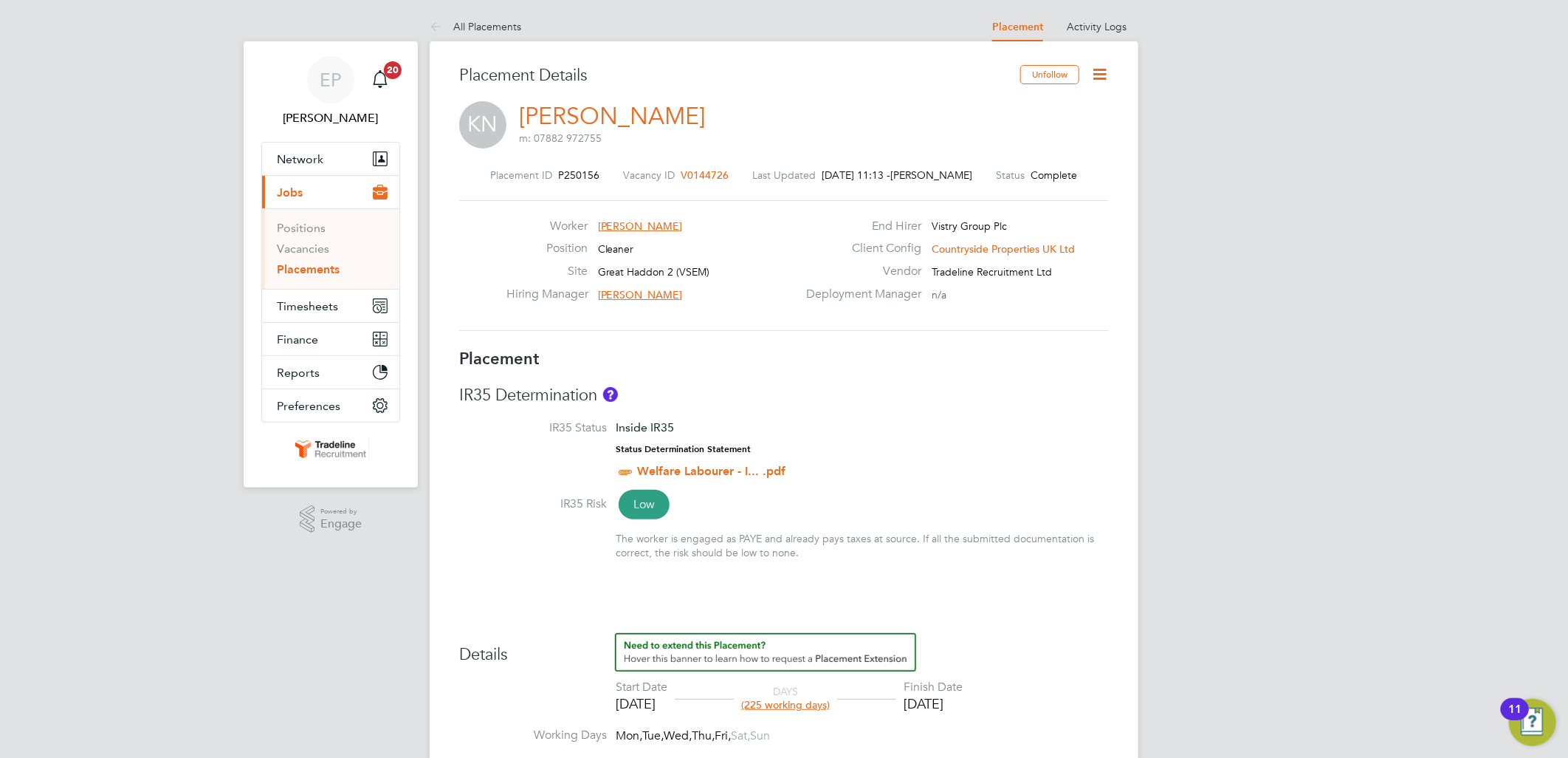
click at [639, 108] on link "[PERSON_NAME]" at bounding box center [613, 116] width 186 height 29
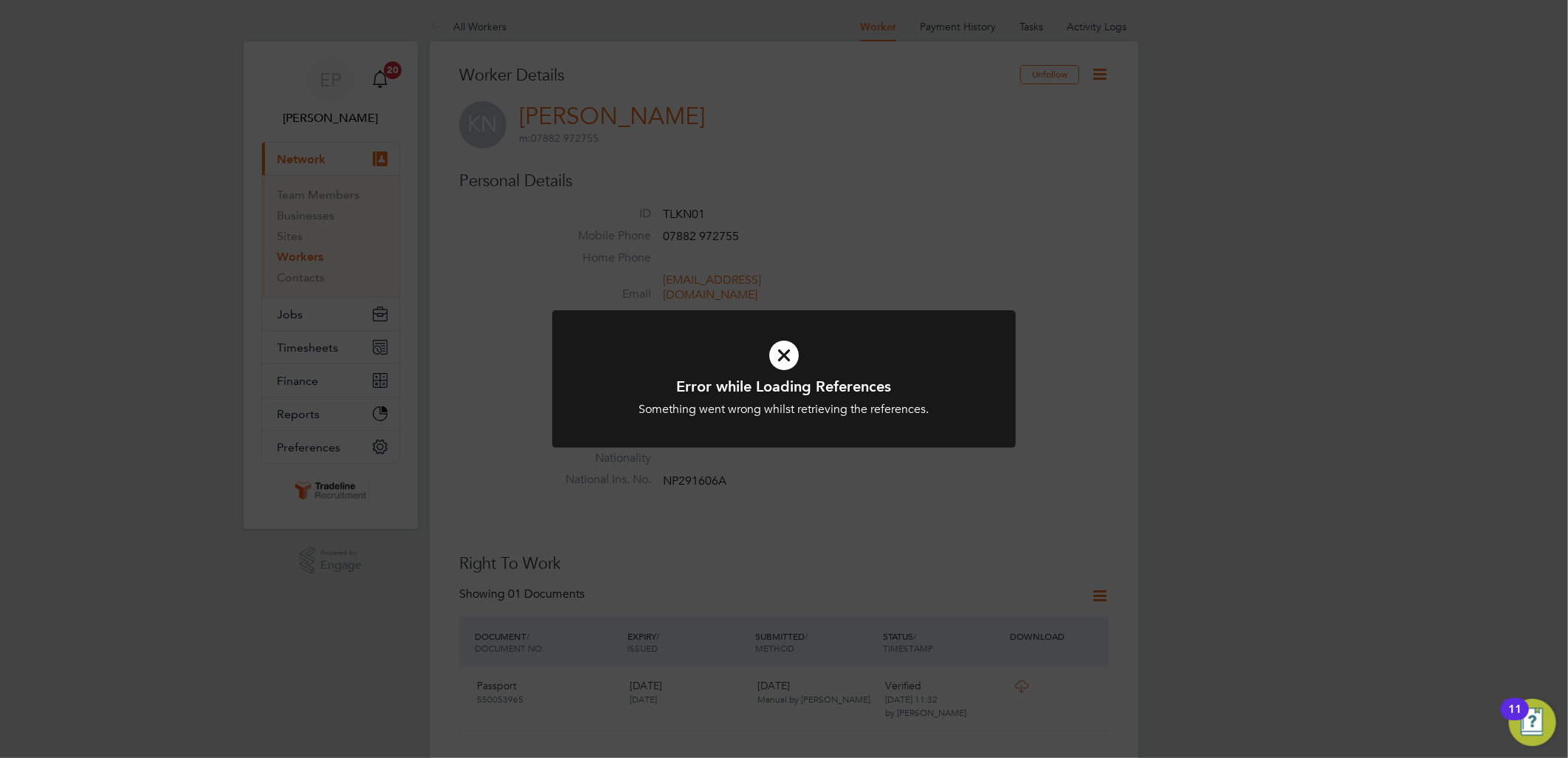
click at [857, 357] on icon at bounding box center [784, 355] width 384 height 57
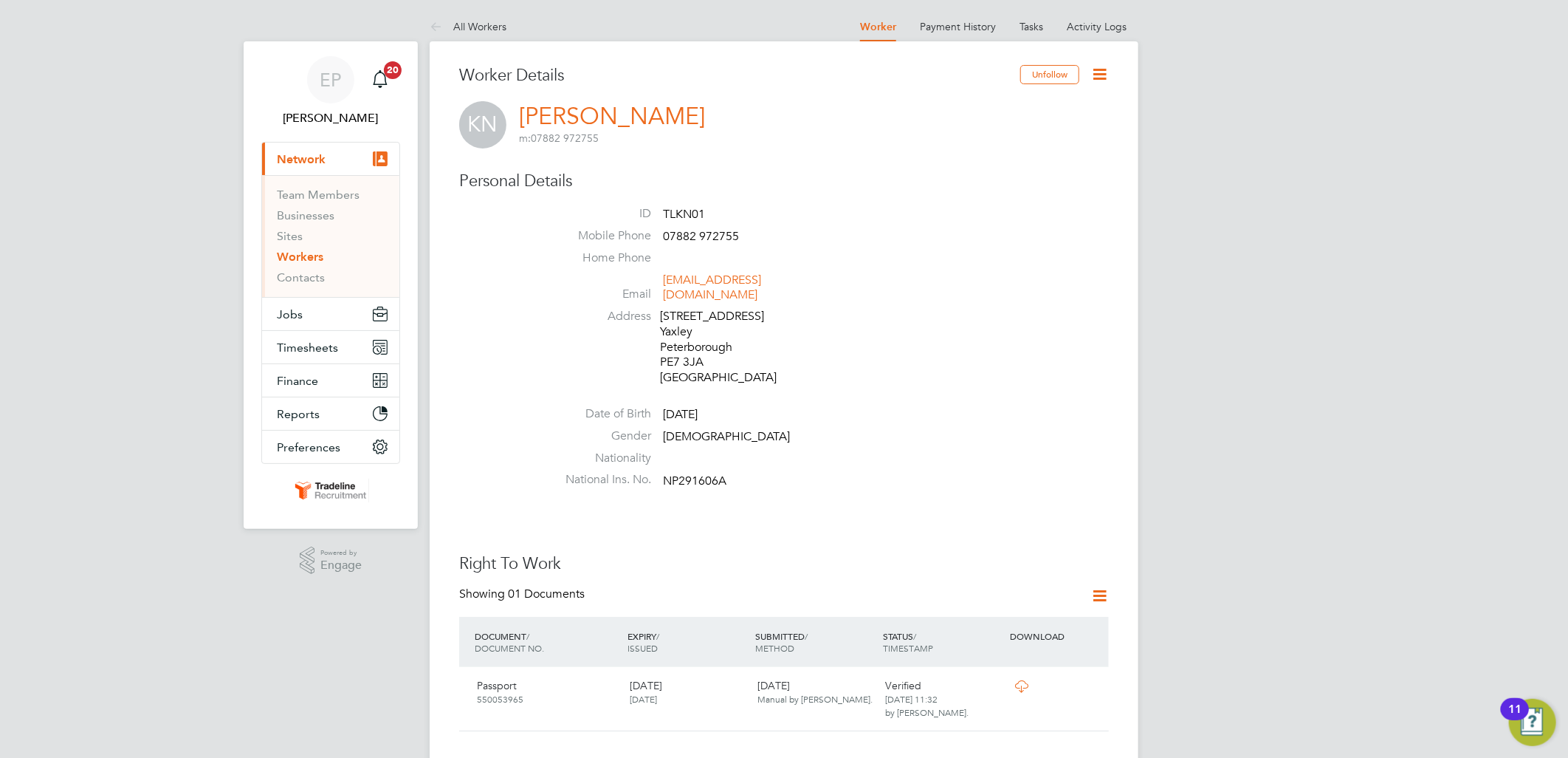
click at [785, 450] on li "Nationality" at bounding box center [829, 461] width 561 height 22
click at [731, 472] on li "National Ins. No. NP291606A" at bounding box center [829, 483] width 561 height 22
drag, startPoint x: 730, startPoint y: 466, endPoint x: 661, endPoint y: 454, distance: 70.0
click at [661, 454] on ul "ID TLKN01 Mobile Phone 07882 972755 Home Phone Email akak88@hotmail.co.uk Addre…" at bounding box center [829, 350] width 561 height 288
drag, startPoint x: 661, startPoint y: 454, endPoint x: 663, endPoint y: 466, distance: 12.2
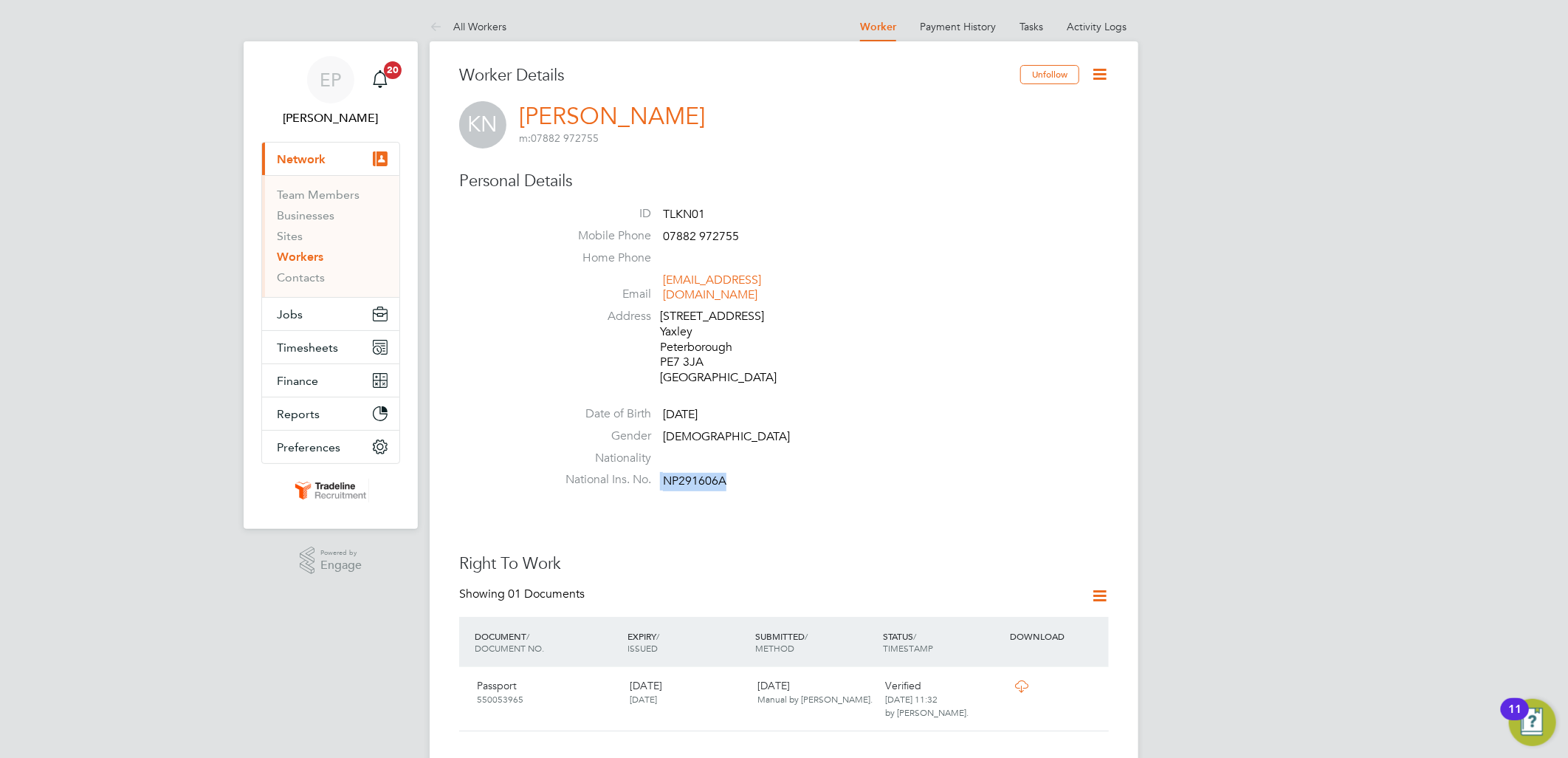
click at [663, 473] on span "NP291606A" at bounding box center [695, 481] width 64 height 15
